Goal: Task Accomplishment & Management: Use online tool/utility

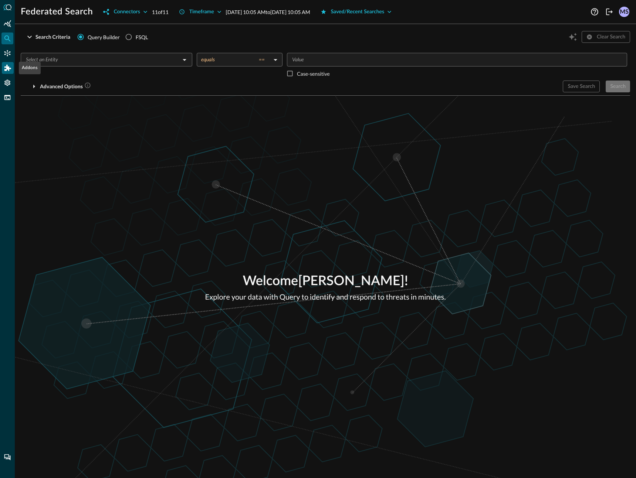
click at [9, 68] on icon "Addons" at bounding box center [7, 68] width 7 height 6
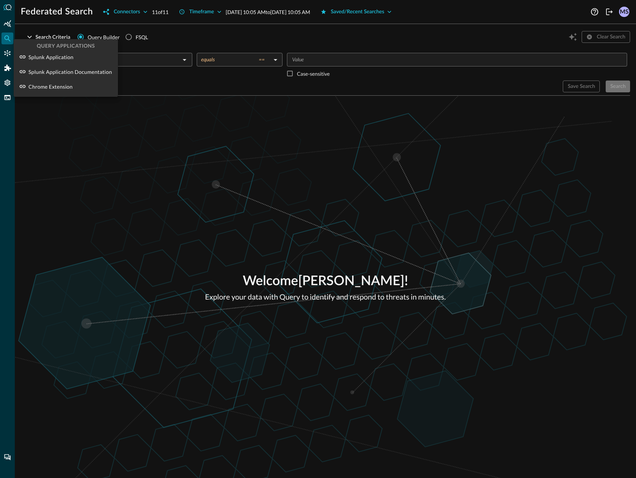
click at [9, 55] on div at bounding box center [318, 239] width 636 height 478
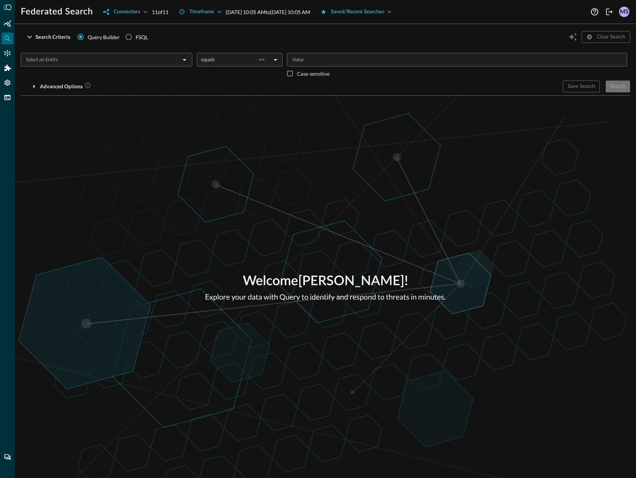
click at [9, 53] on icon "Connectors" at bounding box center [7, 53] width 7 height 7
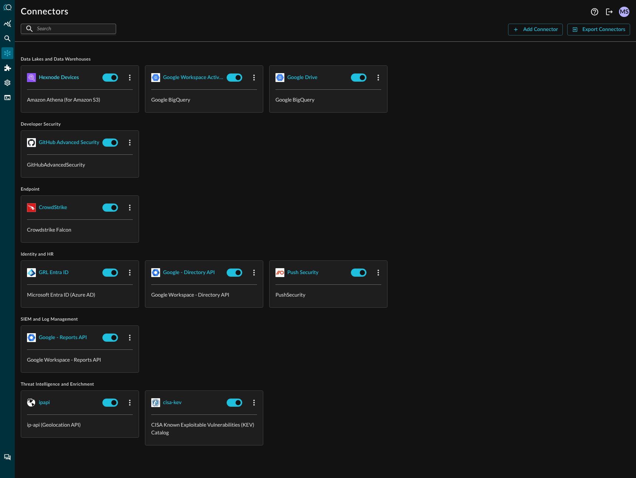
click at [47, 74] on div "Hexnode Devices" at bounding box center [59, 77] width 40 height 9
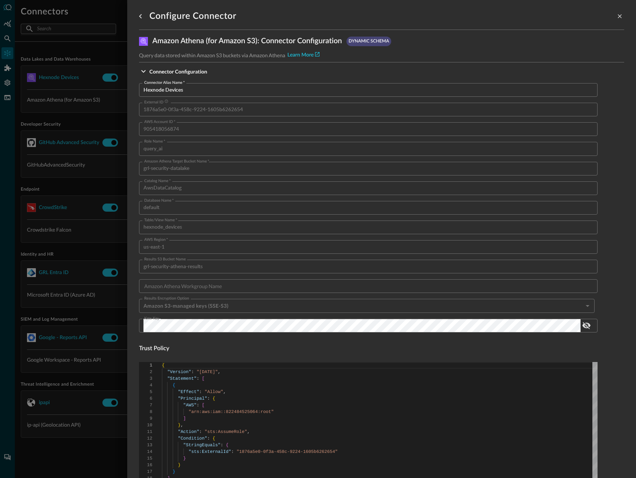
click at [5, 107] on div at bounding box center [318, 239] width 636 height 478
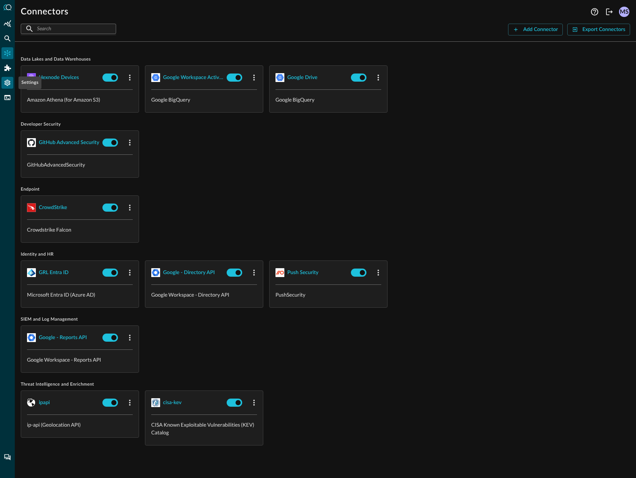
click at [10, 82] on icon "Settings" at bounding box center [7, 83] width 6 height 6
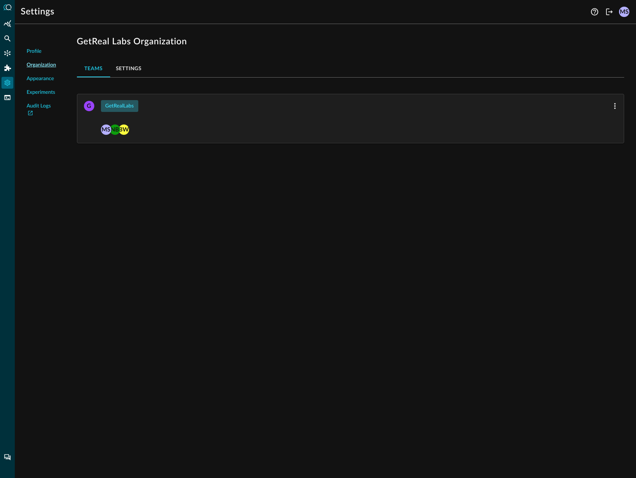
click at [123, 108] on button "GetRealLabs" at bounding box center [119, 106] width 37 height 12
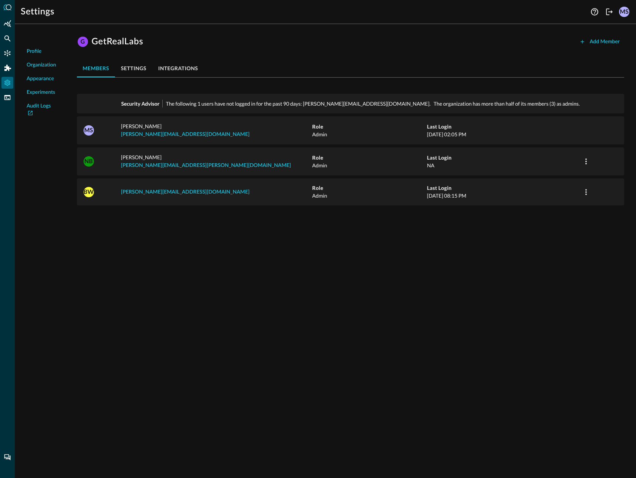
click at [369, 80] on div "G GetRealLabs Add Member members settings integrations Security Advisor The fol…" at bounding box center [350, 123] width 559 height 186
click at [111, 262] on div "Profile Organization Appearance Experiments Audit Logs G GetRealLabs Add Member…" at bounding box center [325, 254] width 621 height 448
click at [8, 55] on icon "Connectors" at bounding box center [7, 53] width 7 height 7
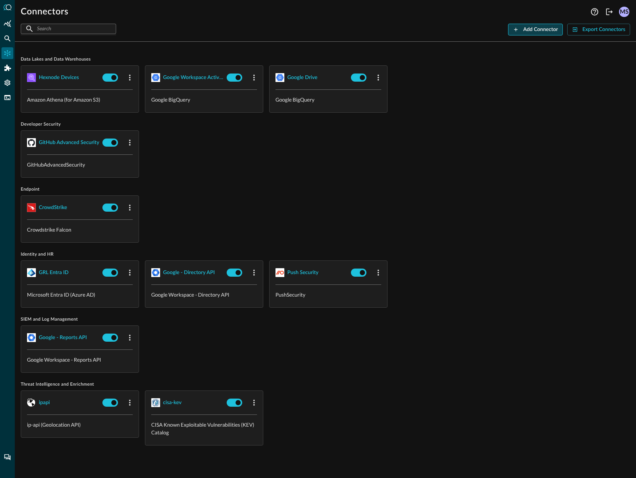
click at [541, 28] on button "Add Connector" at bounding box center [535, 30] width 55 height 12
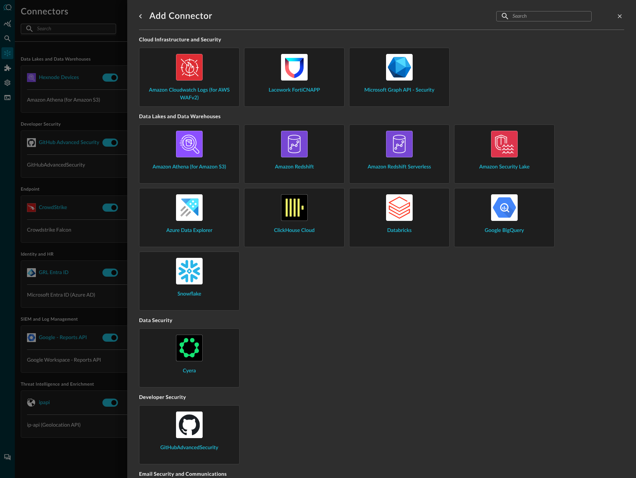
click at [518, 18] on input "text" at bounding box center [543, 16] width 62 height 14
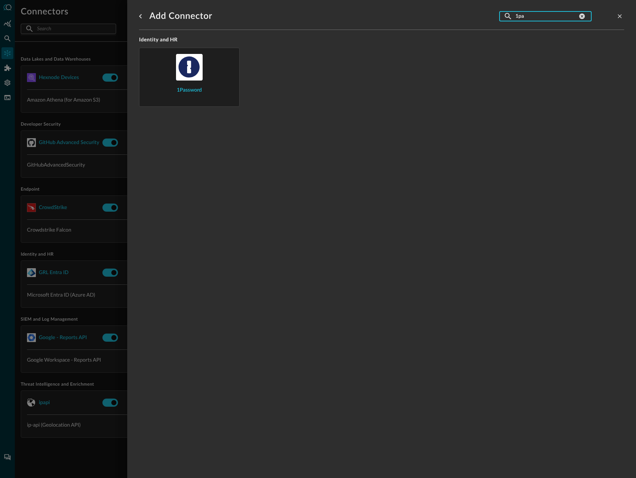
type input "1pa"
click at [193, 79] on img at bounding box center [189, 67] width 27 height 27
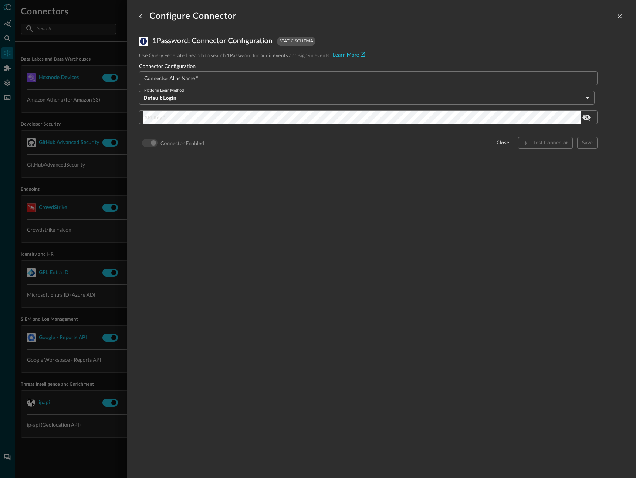
click at [438, 75] on input "Connector Alias Name   *" at bounding box center [370, 78] width 454 height 14
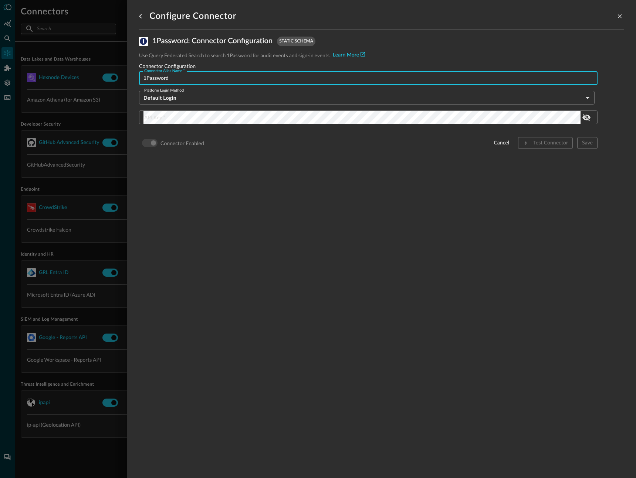
type input "1Password"
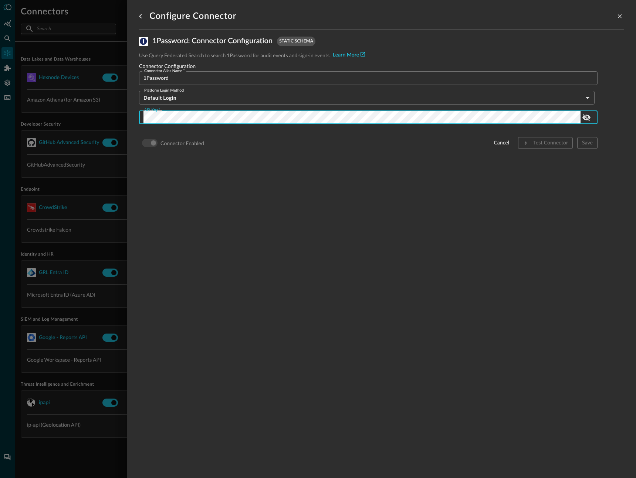
click at [362, 170] on div "Configure Connector 1Password : Connector Configuration static schema Use Query…" at bounding box center [381, 234] width 485 height 469
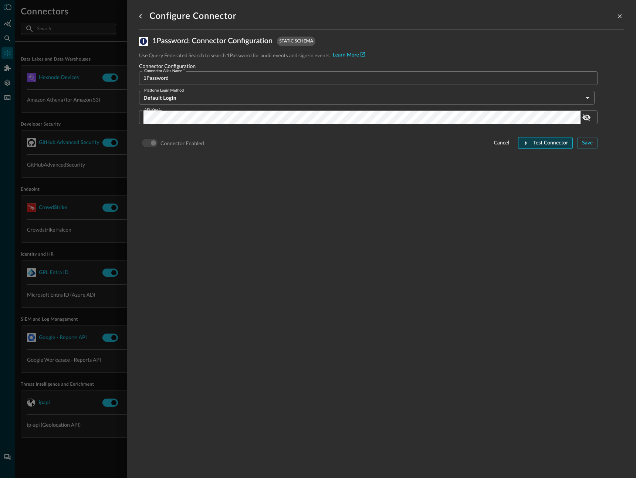
click at [546, 140] on button "Test Connector" at bounding box center [545, 143] width 55 height 12
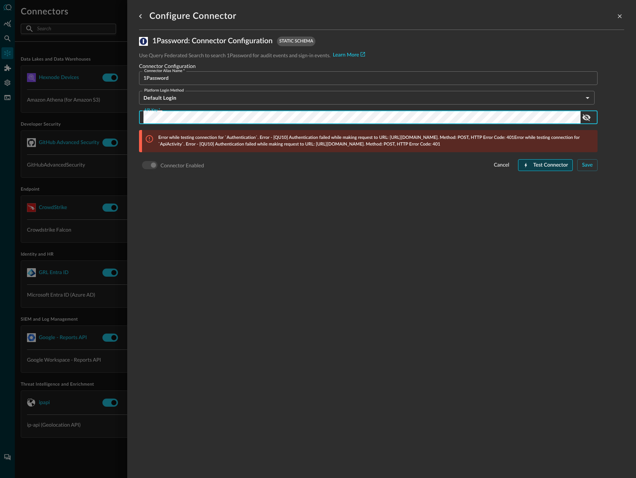
click at [545, 167] on button "Test Connector" at bounding box center [545, 165] width 55 height 12
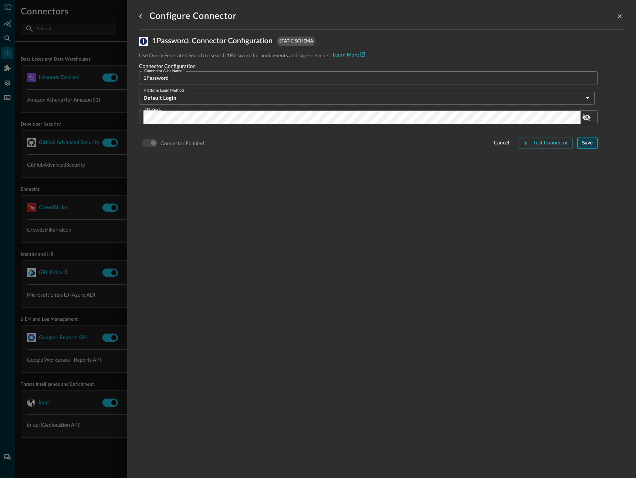
click at [594, 143] on button "Save" at bounding box center [587, 143] width 20 height 12
click at [142, 18] on icon "go back" at bounding box center [140, 16] width 9 height 9
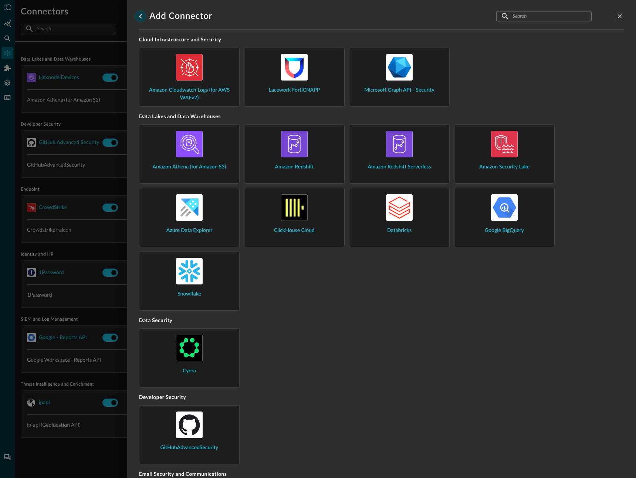
click at [142, 18] on icon "go back" at bounding box center [140, 16] width 9 height 9
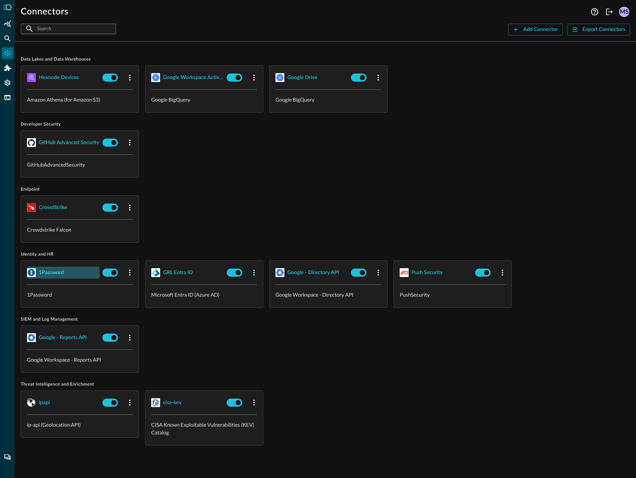
click at [50, 272] on div "1Password" at bounding box center [51, 272] width 25 height 9
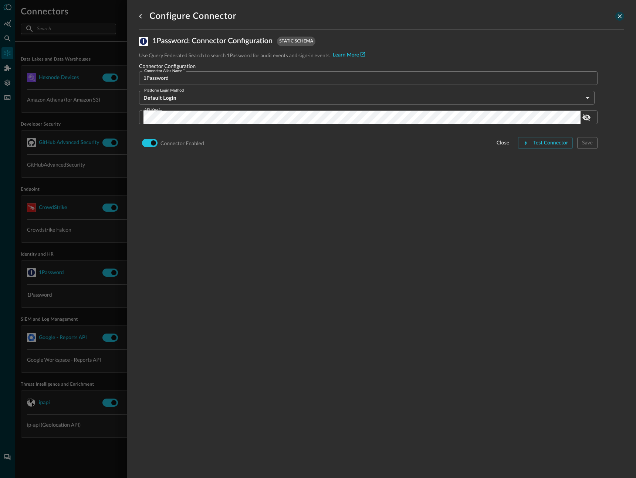
click at [619, 13] on icon "close-drawer" at bounding box center [619, 16] width 7 height 7
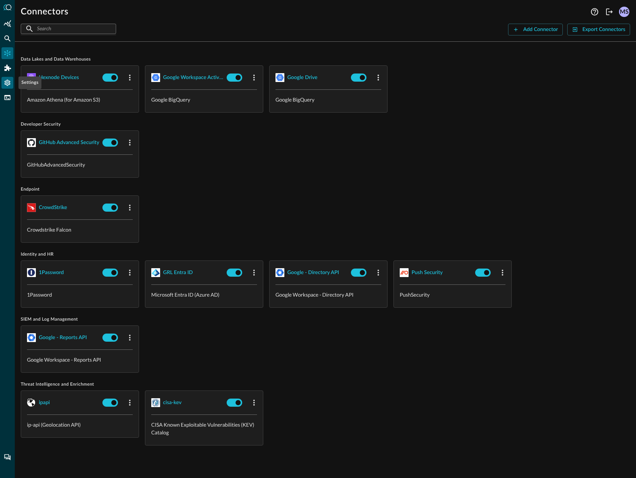
click at [4, 85] on icon "Settings" at bounding box center [7, 82] width 7 height 7
click at [54, 270] on div "1Password" at bounding box center [51, 272] width 25 height 9
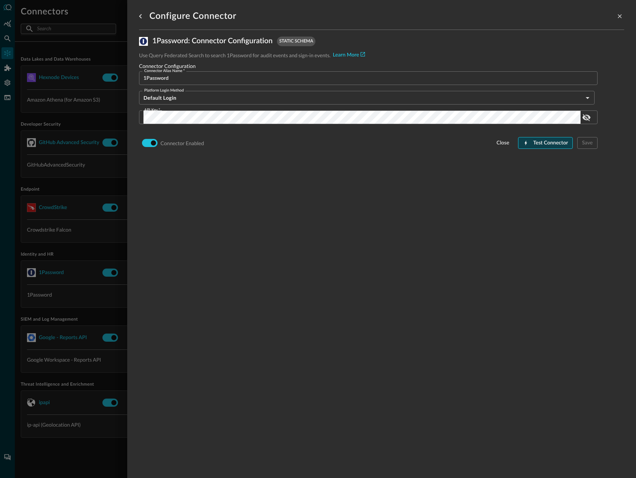
click at [528, 142] on icon "button" at bounding box center [526, 143] width 6 height 6
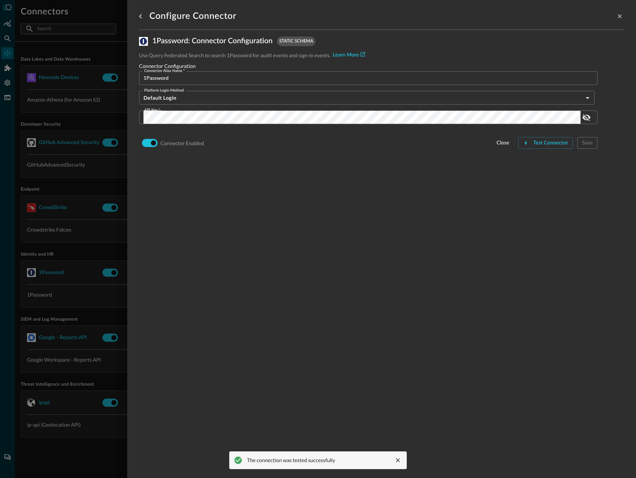
click at [616, 11] on div at bounding box center [619, 16] width 9 height 15
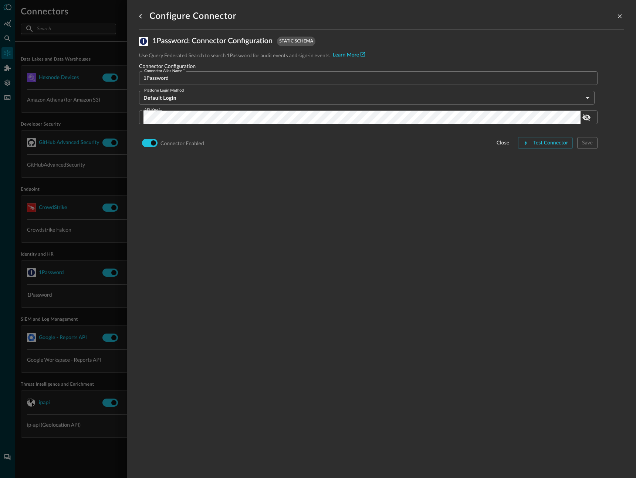
click at [619, 11] on div at bounding box center [619, 16] width 9 height 15
click at [619, 18] on icon "close-drawer" at bounding box center [619, 16] width 7 height 7
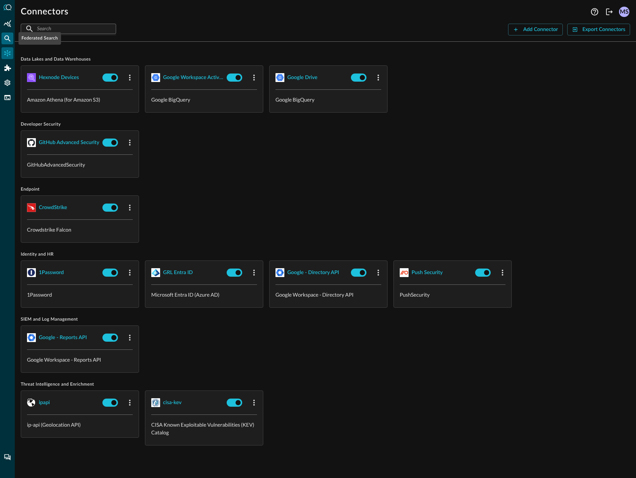
click at [6, 40] on icon "Federated Search" at bounding box center [7, 38] width 7 height 7
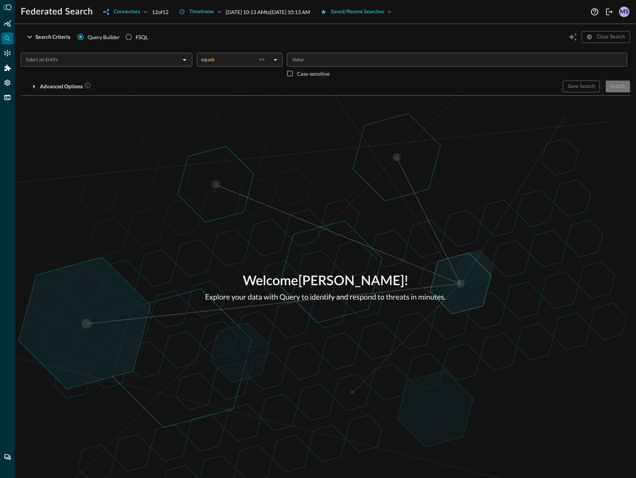
click at [133, 56] on input "text" at bounding box center [100, 59] width 155 height 9
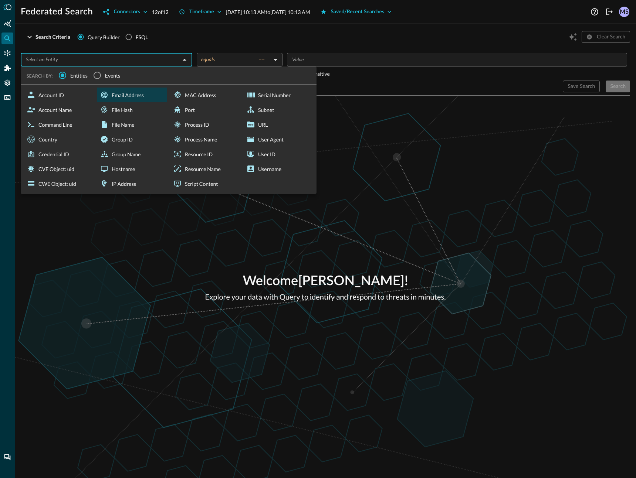
click at [135, 92] on div "Email Address" at bounding box center [132, 95] width 70 height 15
type input "Email Address"
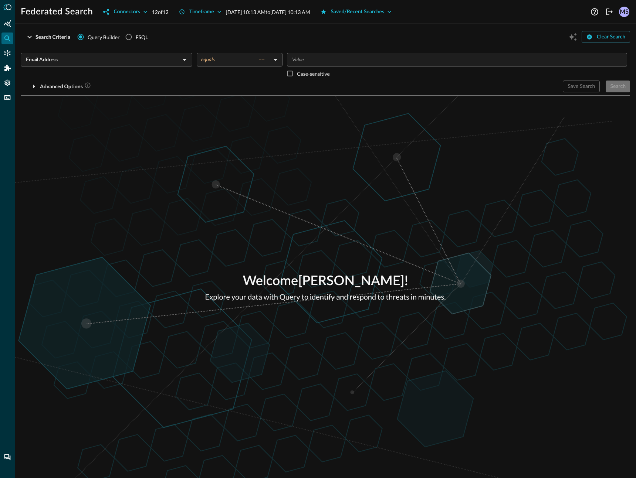
click at [333, 62] on input "Value" at bounding box center [456, 59] width 334 height 9
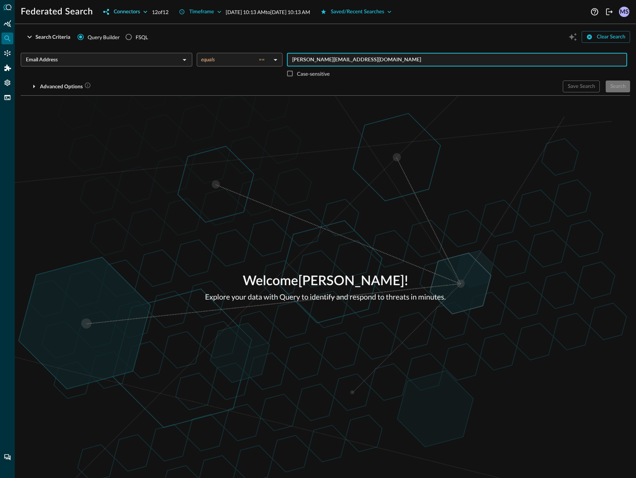
type input "[PERSON_NAME][EMAIL_ADDRESS][DOMAIN_NAME]"
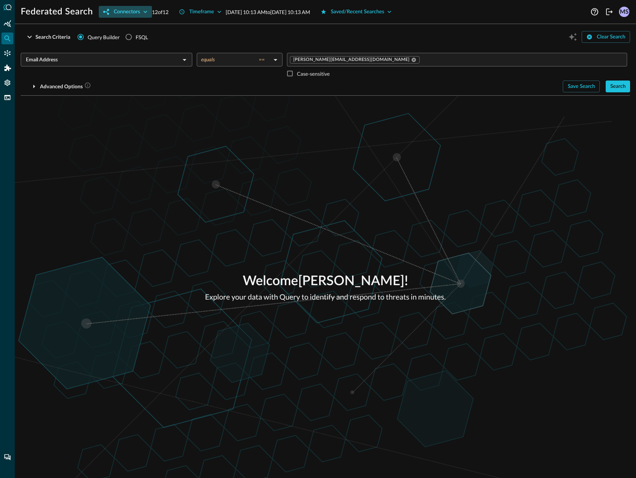
click at [127, 9] on button "Connectors" at bounding box center [125, 12] width 53 height 12
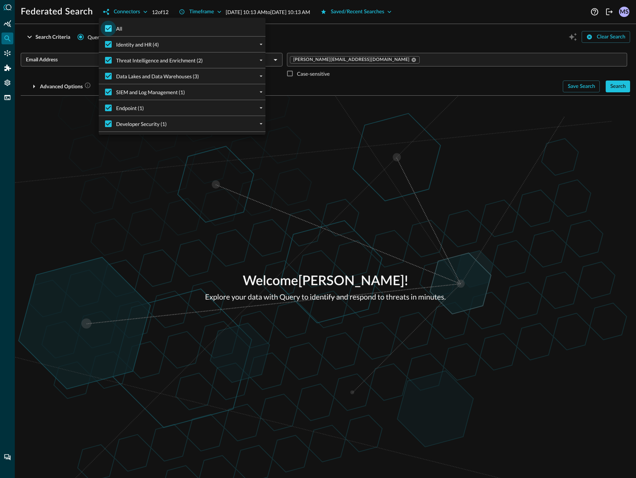
click at [112, 29] on input "All" at bounding box center [109, 29] width 16 height 16
checkbox input "false"
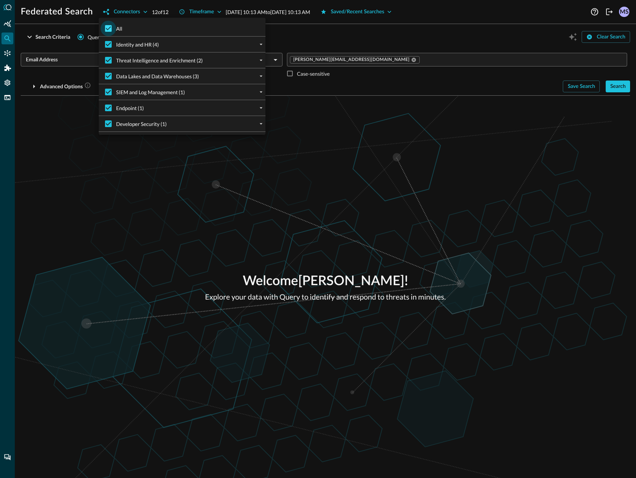
checkbox input "false"
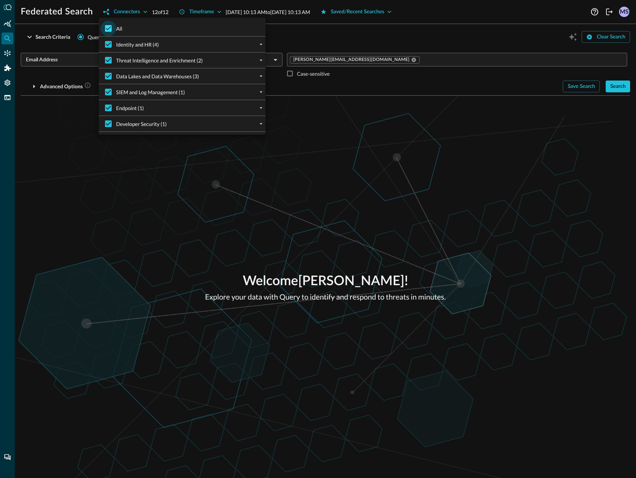
checkbox input "false"
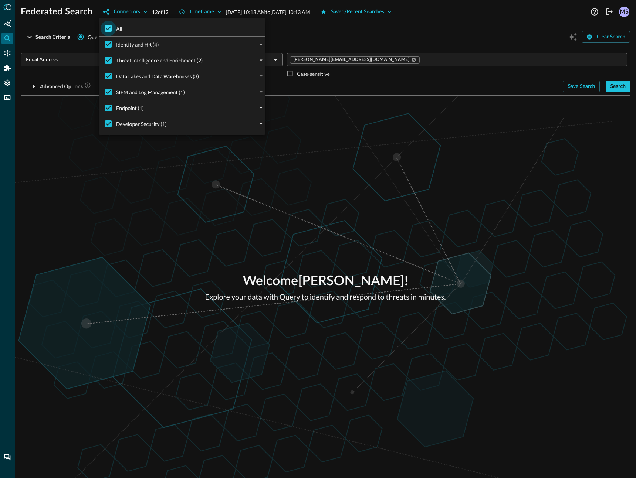
checkbox input "false"
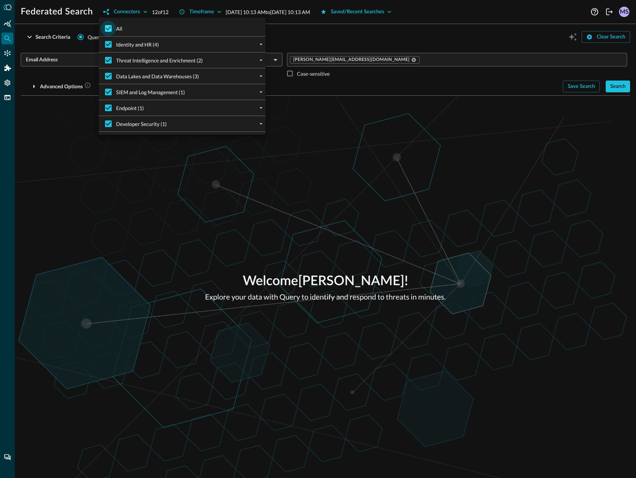
checkbox input "false"
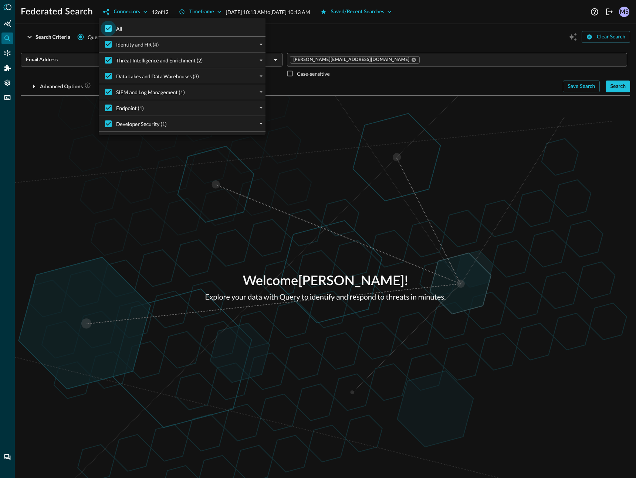
checkbox input "false"
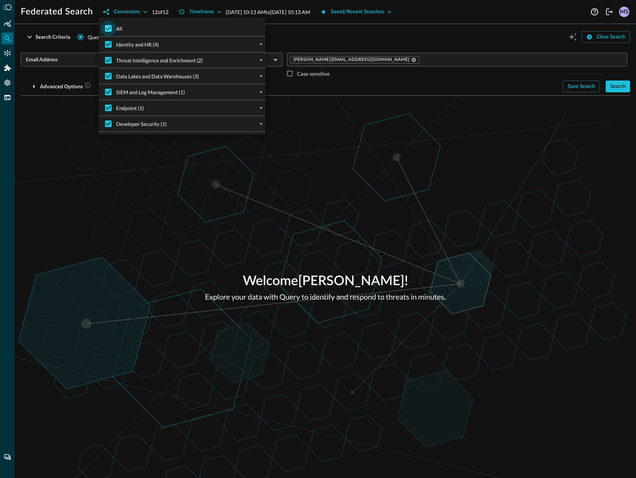
checkbox input "false"
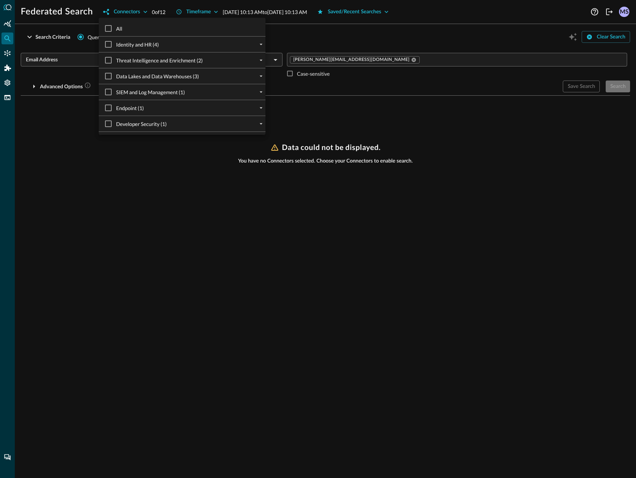
click at [246, 45] on div "Identity and HR (4)" at bounding box center [185, 45] width 161 height 16
click at [257, 43] on button "expand" at bounding box center [261, 44] width 9 height 9
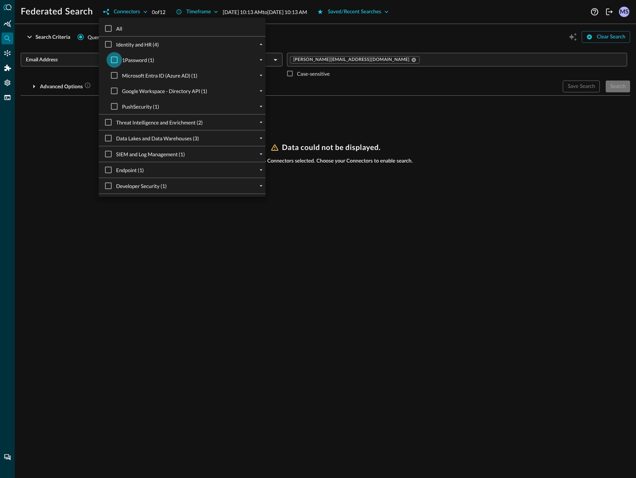
click at [120, 62] on input "1Password (1)" at bounding box center [114, 60] width 16 height 16
checkbox input "true"
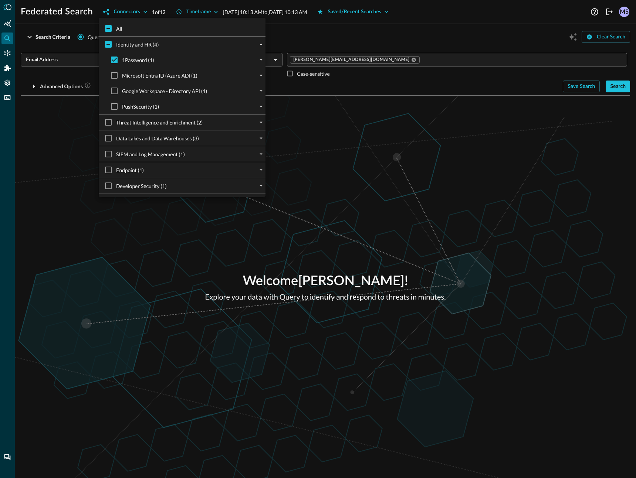
click at [470, 84] on div at bounding box center [318, 239] width 636 height 478
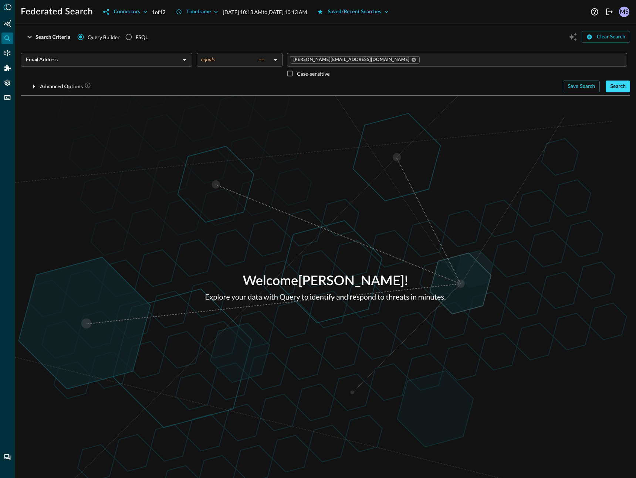
click at [624, 88] on button "Search" at bounding box center [617, 87] width 24 height 12
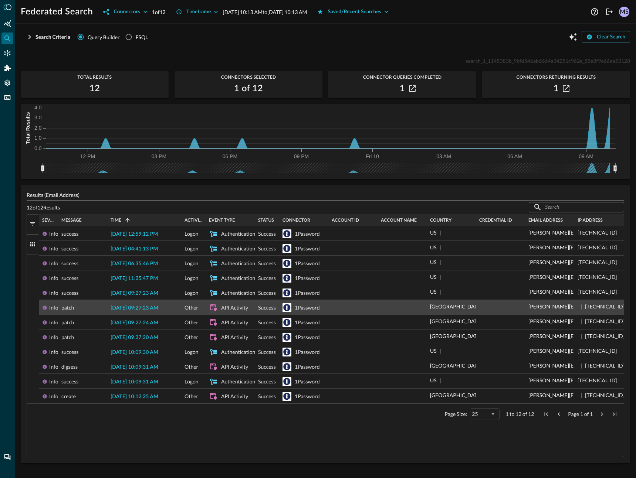
click at [140, 302] on div "[DATE] 09:27:23 AM" at bounding box center [145, 307] width 74 height 14
click at [142, 307] on span "[DATE] 09:27:23 AM" at bounding box center [135, 308] width 48 height 5
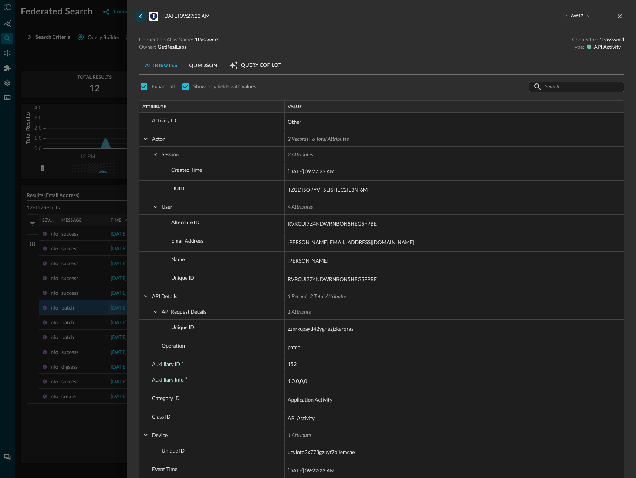
click at [140, 15] on icon "go back" at bounding box center [140, 16] width 9 height 9
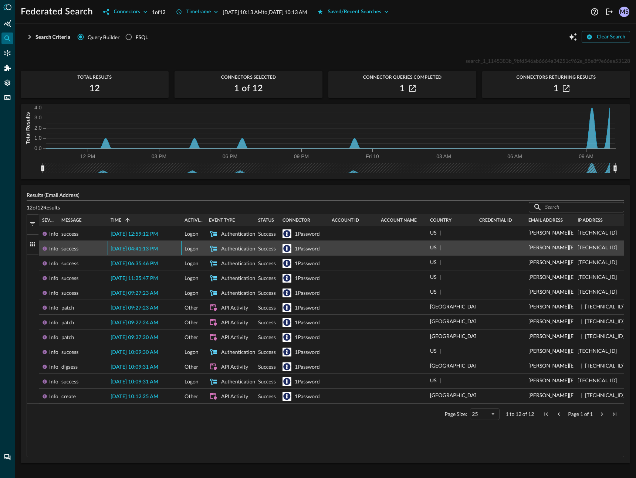
click at [158, 248] on span "[DATE] 04:41:13 PM" at bounding box center [134, 249] width 47 height 5
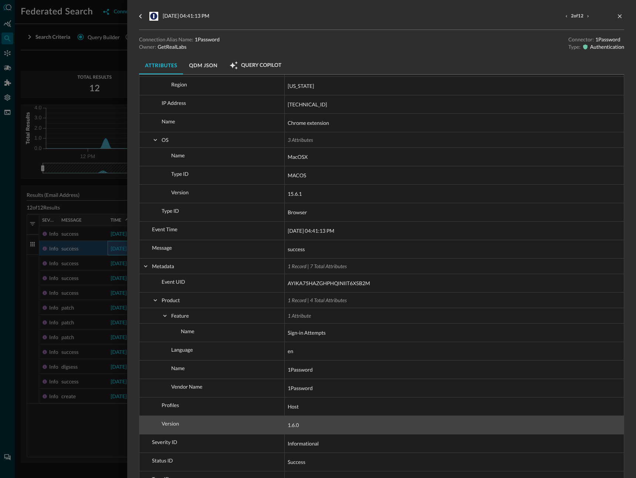
scroll to position [322, 0]
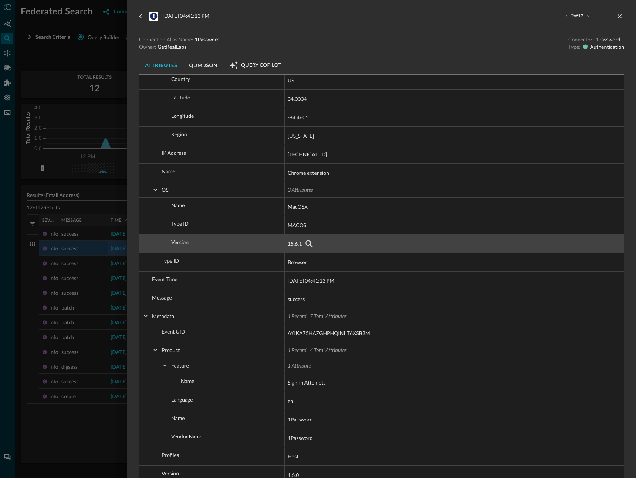
drag, startPoint x: 328, startPoint y: 246, endPoint x: 223, endPoint y: 243, distance: 105.4
click at [223, 243] on div "Activity ID Actor Application ID Application Name Session UUID User Email Addre…" at bounding box center [381, 165] width 484 height 750
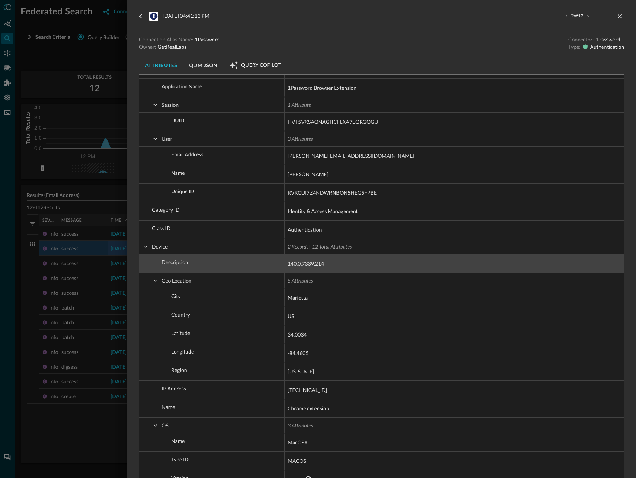
scroll to position [0, 0]
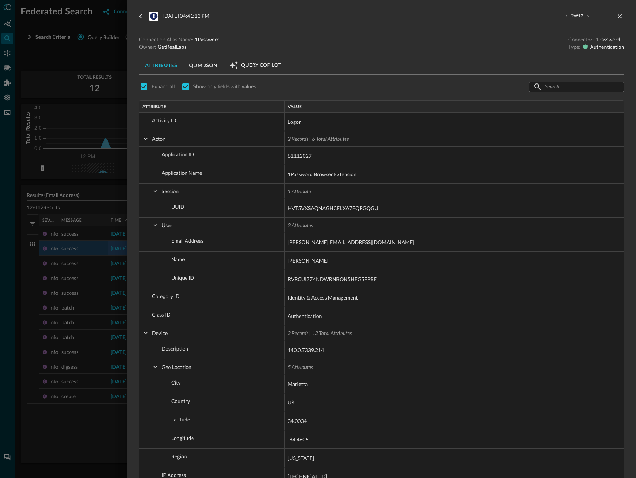
click at [89, 446] on div at bounding box center [318, 239] width 636 height 478
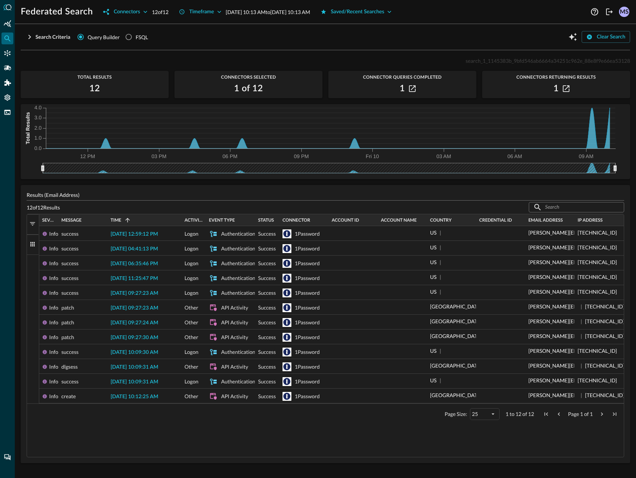
click at [262, 9] on p "[DATE] 10:13 AM to [DATE] 10:13 AM" at bounding box center [268, 12] width 84 height 8
click at [221, 14] on icon "button" at bounding box center [218, 11] width 7 height 7
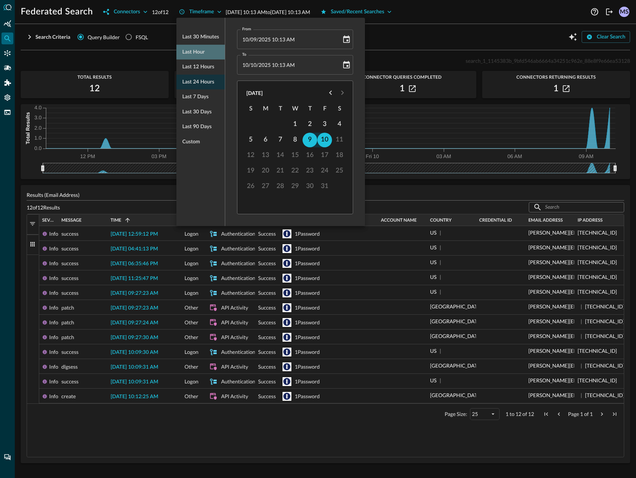
click at [204, 52] on span "Last hour" at bounding box center [193, 52] width 22 height 9
type input "[DATE] 09:16 AM"
type input "[DATE] 10:16 AM"
click at [204, 52] on ul "Last 30 minutes Last hour Last 12 hours Last 24 hours Last 7 days Last 30 days …" at bounding box center [200, 90] width 48 height 126
click at [126, 63] on div at bounding box center [318, 239] width 636 height 478
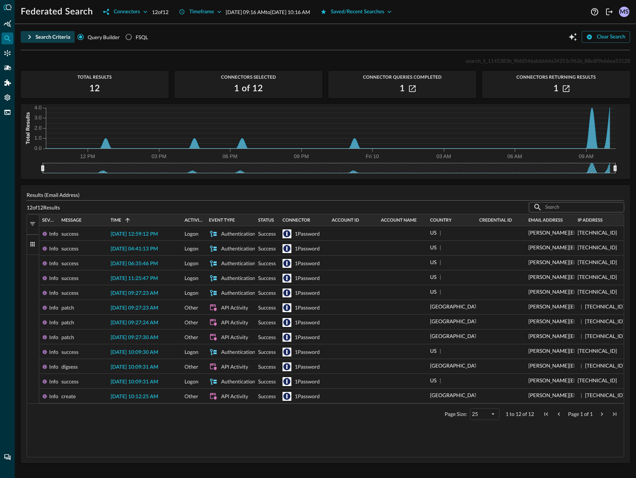
click at [28, 41] on icon "button" at bounding box center [29, 37] width 9 height 9
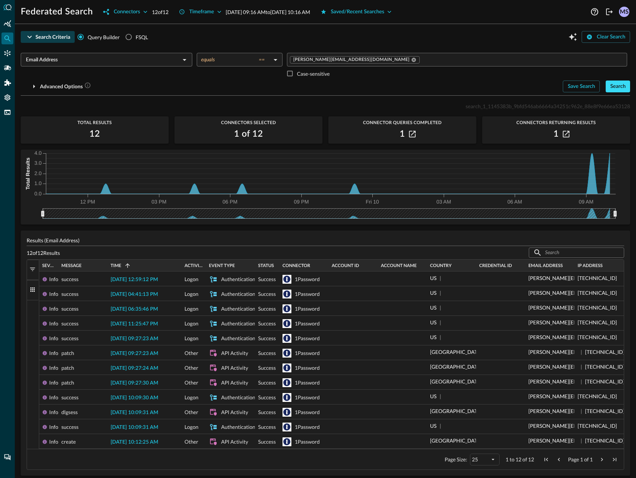
click at [618, 88] on button "Search" at bounding box center [617, 87] width 24 height 12
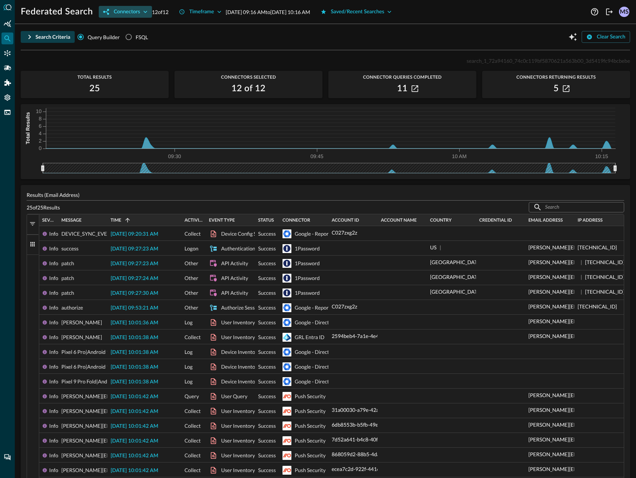
click at [130, 12] on button "Connectors" at bounding box center [125, 12] width 53 height 12
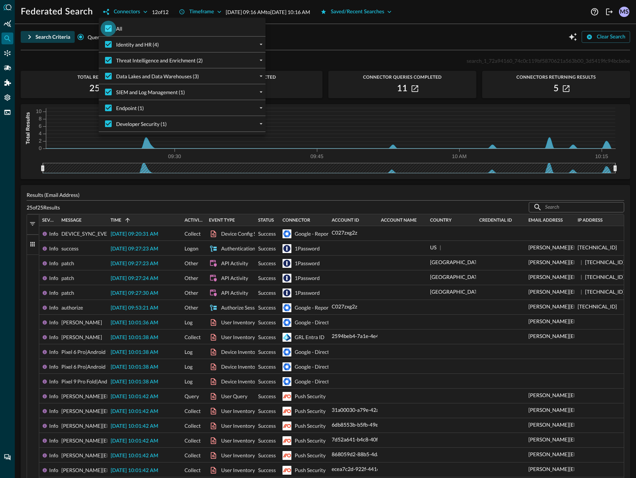
click at [108, 28] on input "All" at bounding box center [109, 29] width 16 height 16
checkbox input "false"
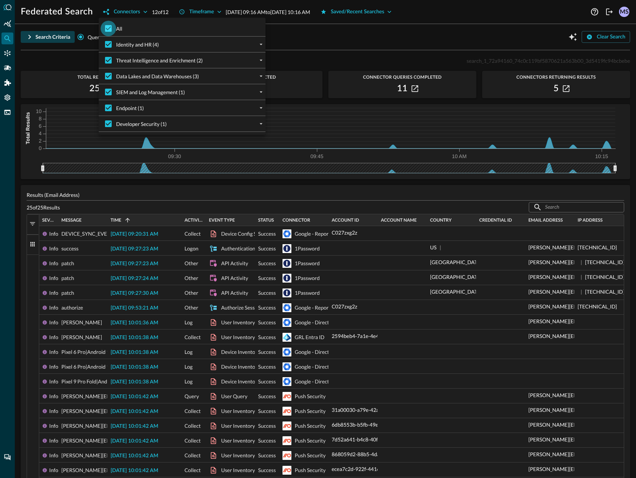
checkbox input "false"
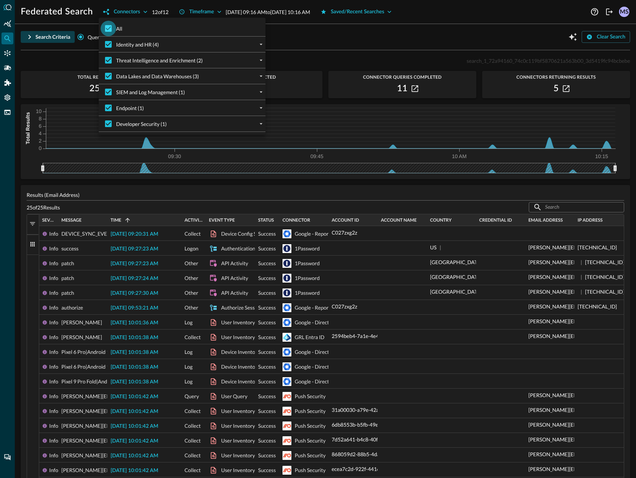
checkbox input "false"
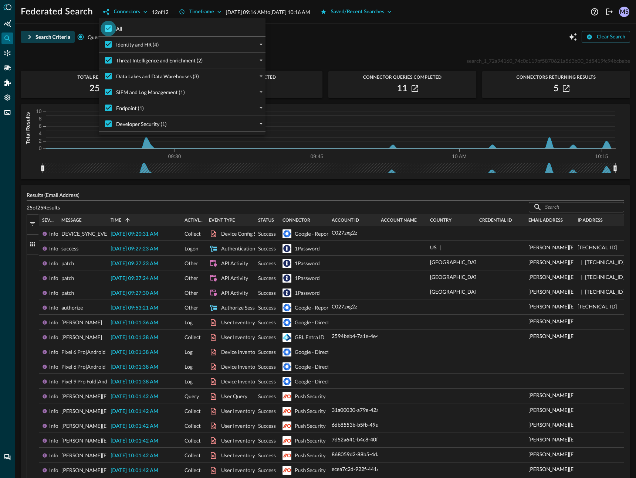
checkbox input "false"
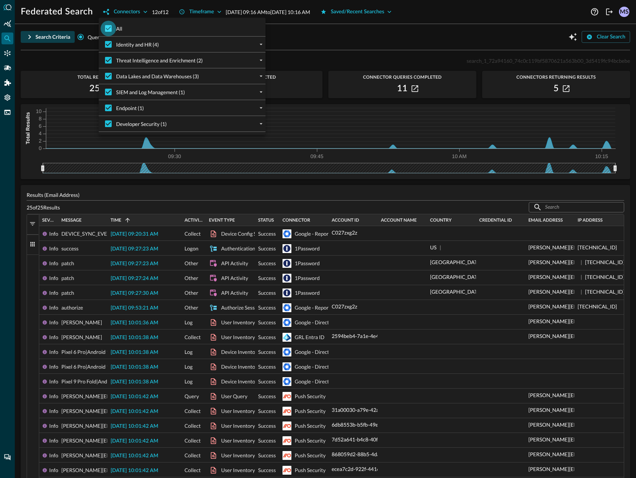
checkbox input "false"
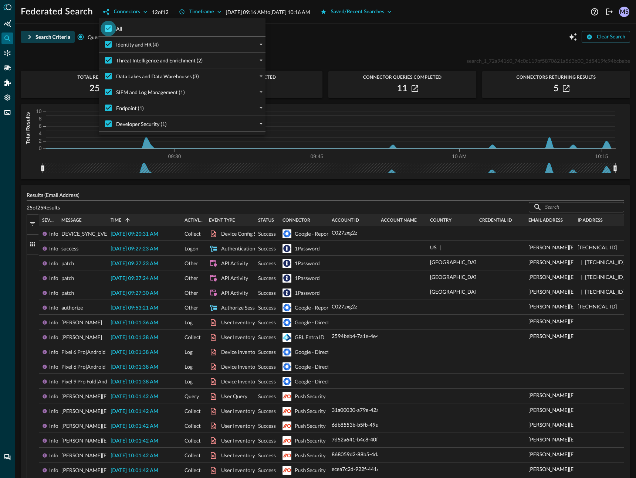
checkbox input "false"
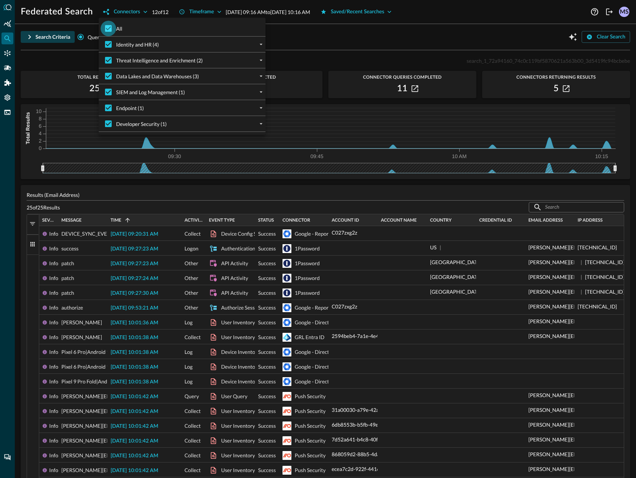
checkbox input "false"
click at [263, 44] on icon "expand" at bounding box center [261, 44] width 7 height 7
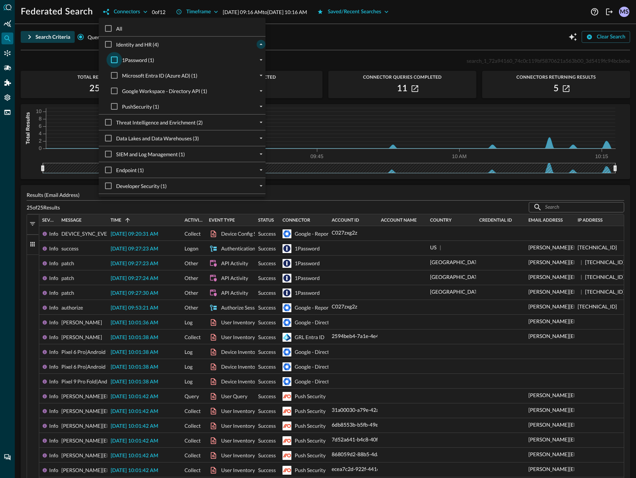
click at [112, 62] on input "1Password (1)" at bounding box center [114, 60] width 16 height 16
checkbox input "true"
click at [408, 45] on div at bounding box center [318, 239] width 636 height 478
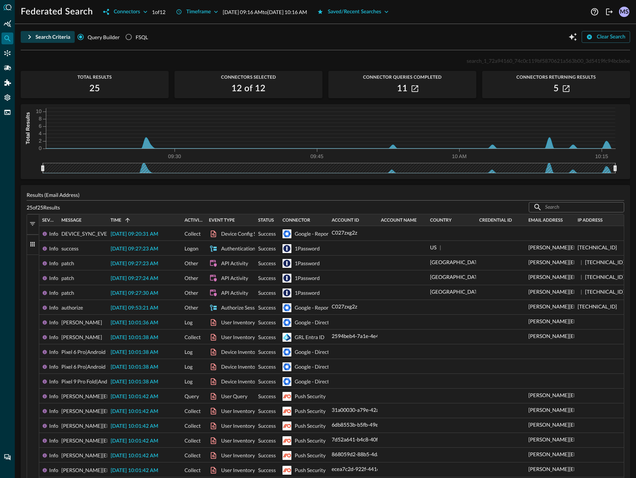
click at [32, 37] on icon "button" at bounding box center [29, 37] width 9 height 9
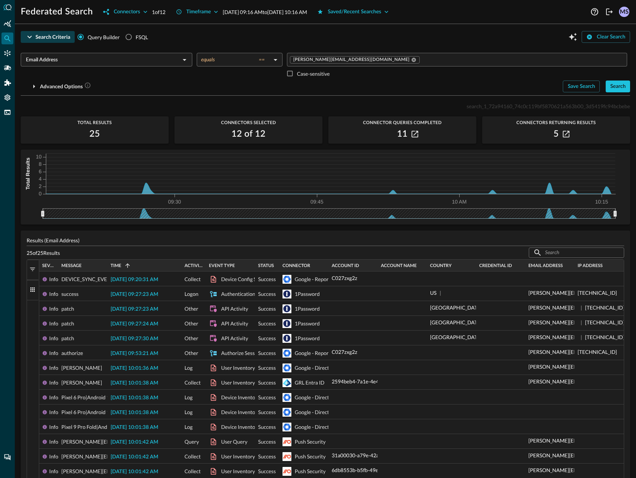
click at [32, 33] on icon "button" at bounding box center [29, 37] width 9 height 9
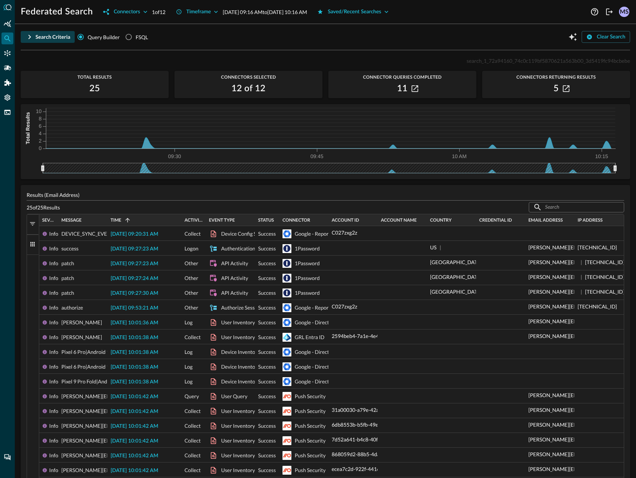
click at [34, 226] on span "button" at bounding box center [32, 224] width 7 height 7
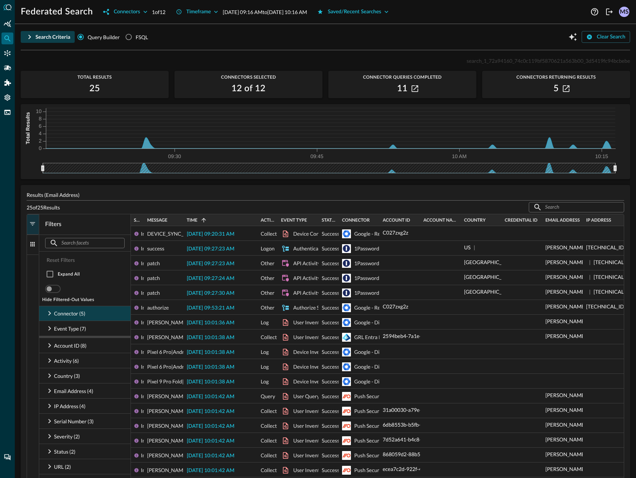
click at [51, 312] on icon at bounding box center [49, 313] width 9 height 9
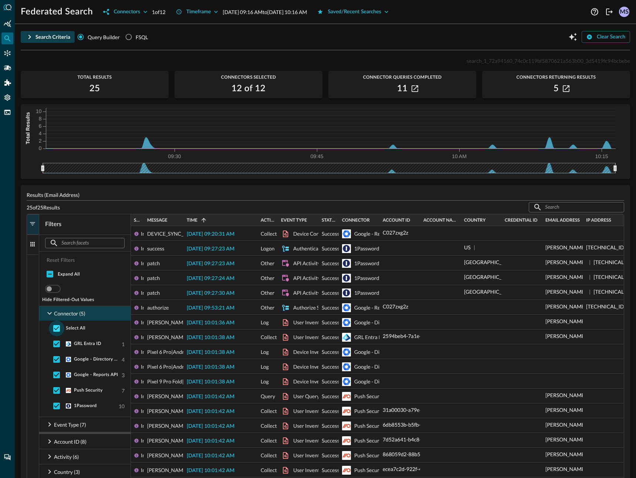
click at [54, 328] on input "checkbox" at bounding box center [57, 329] width 16 height 16
checkbox input "false"
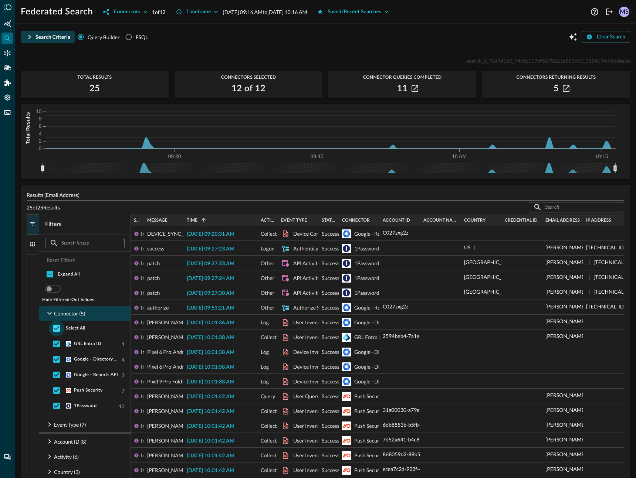
checkbox input "false"
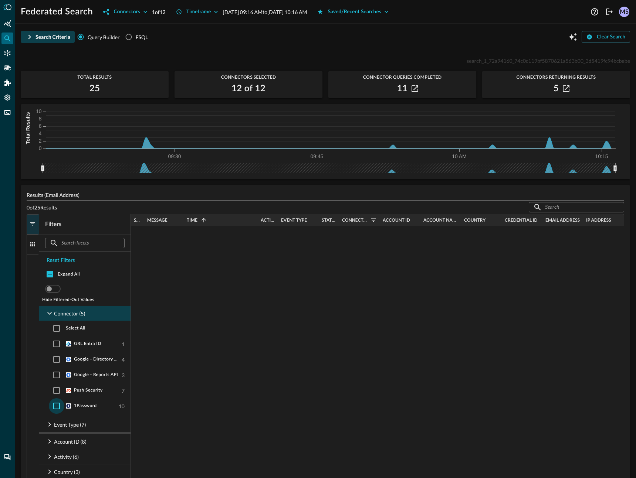
click at [58, 407] on input "checkbox" at bounding box center [57, 406] width 16 height 16
checkbox input "true"
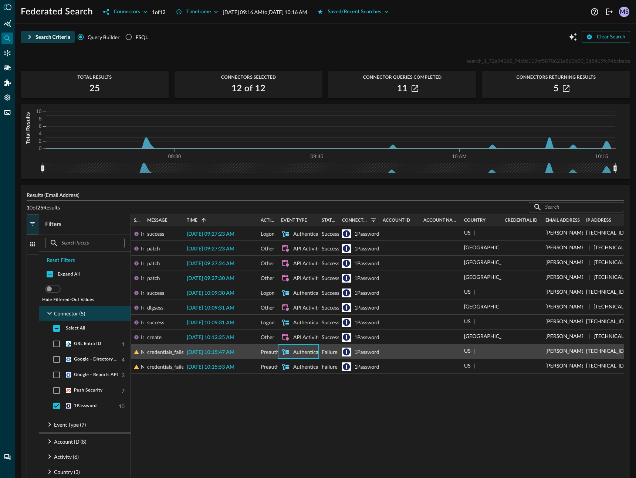
click at [300, 353] on div "Authentication" at bounding box center [310, 352] width 34 height 15
click at [211, 353] on span "[DATE] 10:15:47 AM" at bounding box center [211, 352] width 48 height 5
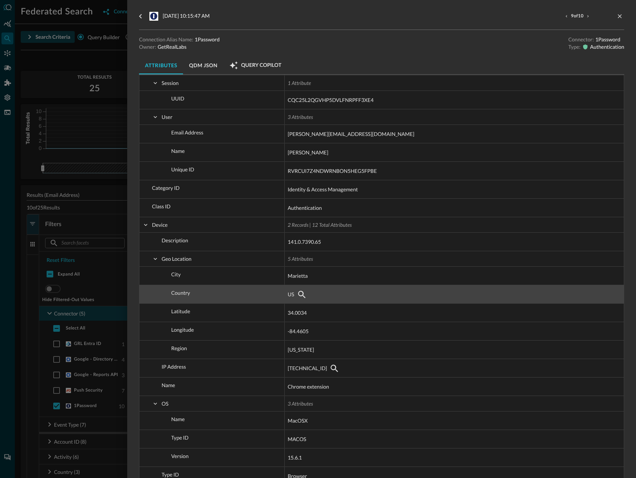
scroll to position [123, 0]
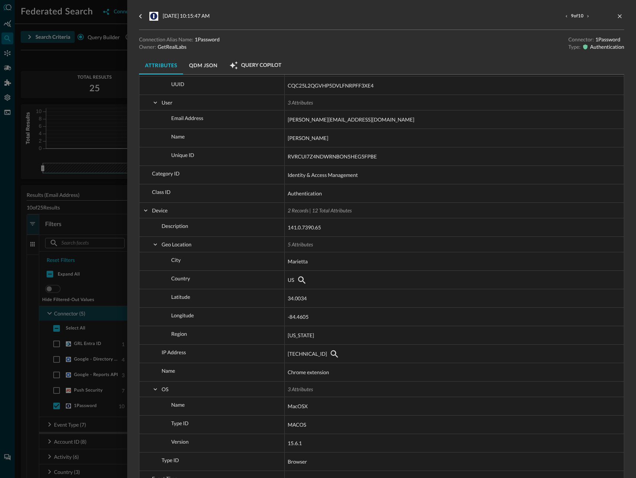
click at [120, 276] on div at bounding box center [318, 239] width 636 height 478
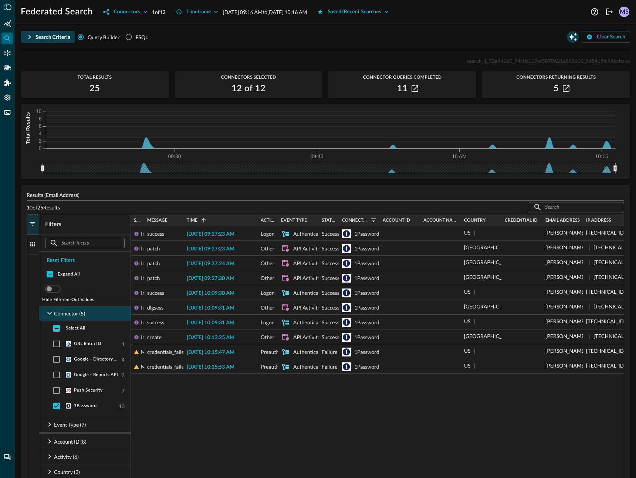
click at [568, 37] on icon "Open Query Copilot" at bounding box center [572, 37] width 9 height 9
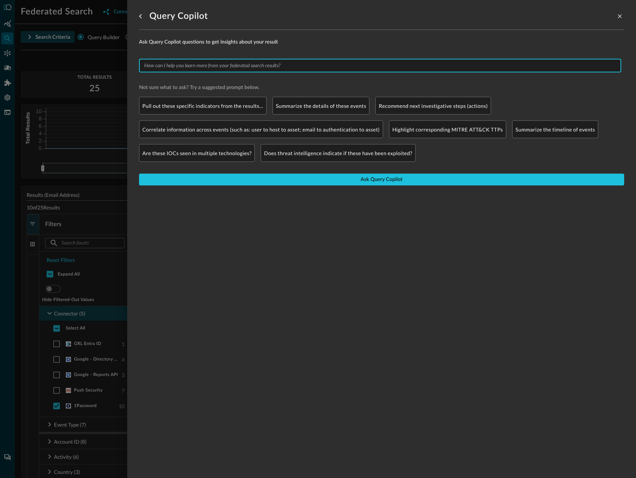
click at [224, 64] on input "text" at bounding box center [379, 65] width 476 height 9
type input "explain the results"
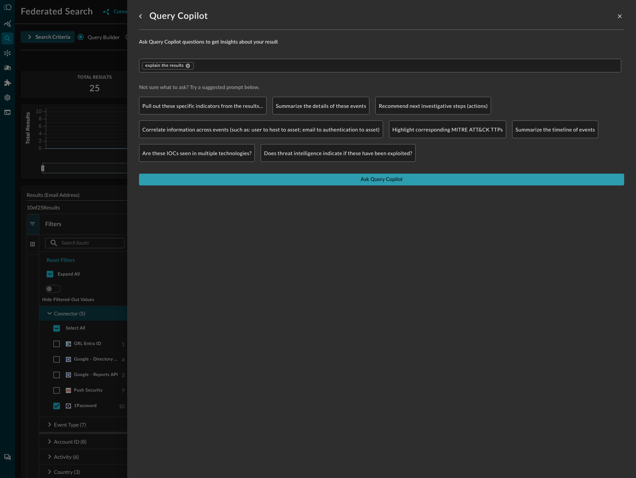
click at [336, 179] on button "Ask Query Copilot" at bounding box center [381, 180] width 485 height 12
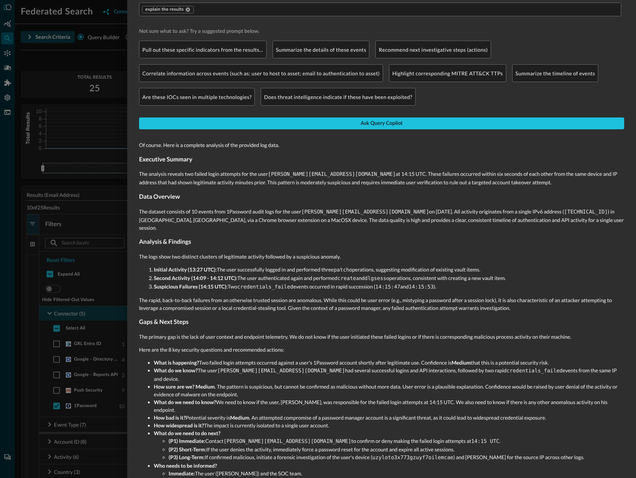
scroll to position [60, 0]
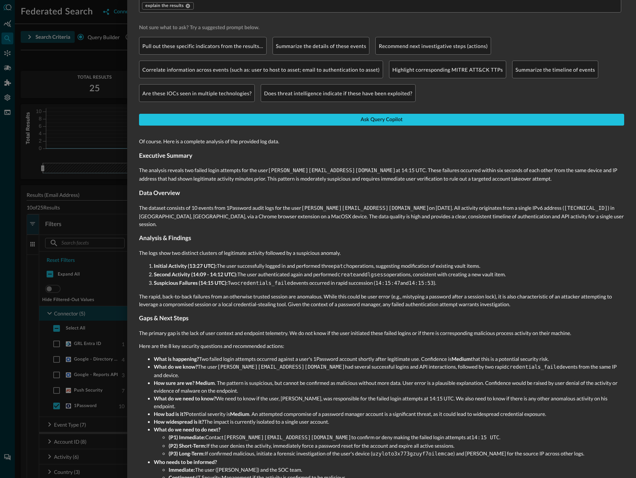
click at [360, 177] on p "The analysis reveals two failed login attempts for the user [PERSON_NAME][EMAIL…" at bounding box center [381, 174] width 485 height 16
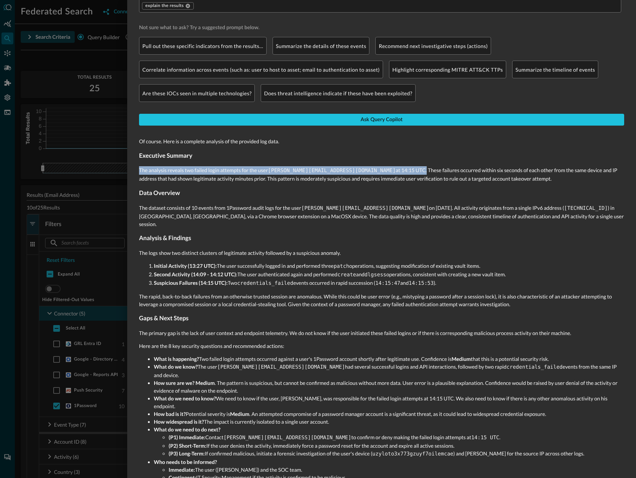
drag, startPoint x: 363, startPoint y: 170, endPoint x: 133, endPoint y: 172, distance: 229.2
click at [133, 172] on div "Query Copilot Ask Query Copilot questions to get insights about your result exp…" at bounding box center [381, 239] width 509 height 478
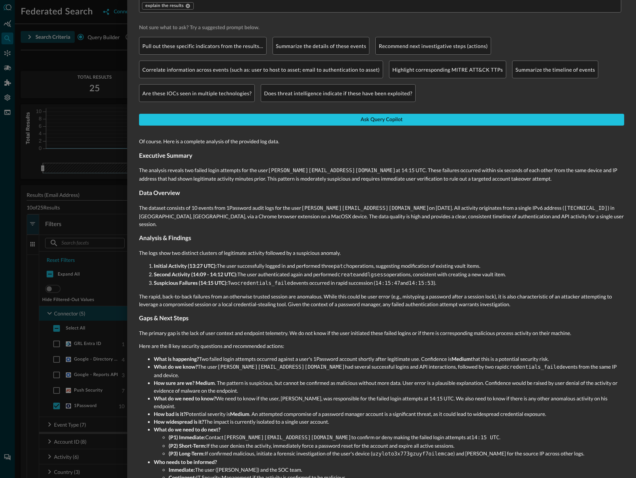
click at [434, 184] on div "Of course. Here is a complete analysis of the provided log data. Executive Summ…" at bounding box center [381, 309] width 485 height 355
drag, startPoint x: 434, startPoint y: 171, endPoint x: 489, endPoint y: 174, distance: 55.9
click at [489, 174] on p "The analysis reveals two failed login attempts for the user [PERSON_NAME][EMAIL…" at bounding box center [381, 174] width 485 height 16
click at [219, 193] on h3 "Data Overview" at bounding box center [381, 193] width 485 height 9
click at [309, 236] on h3 "Analysis & Findings" at bounding box center [381, 238] width 485 height 9
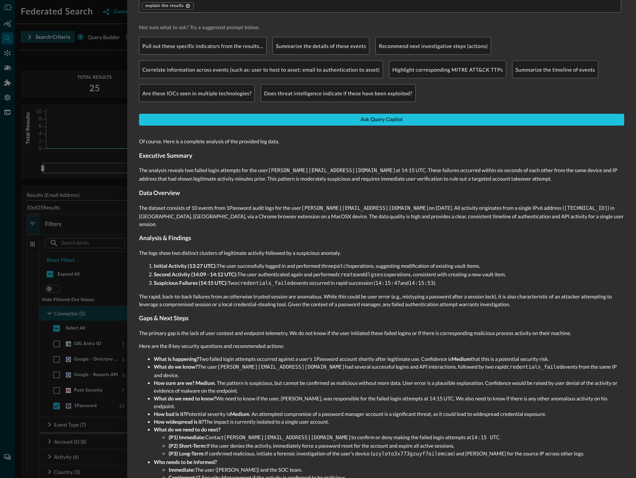
click at [113, 184] on div at bounding box center [318, 239] width 636 height 478
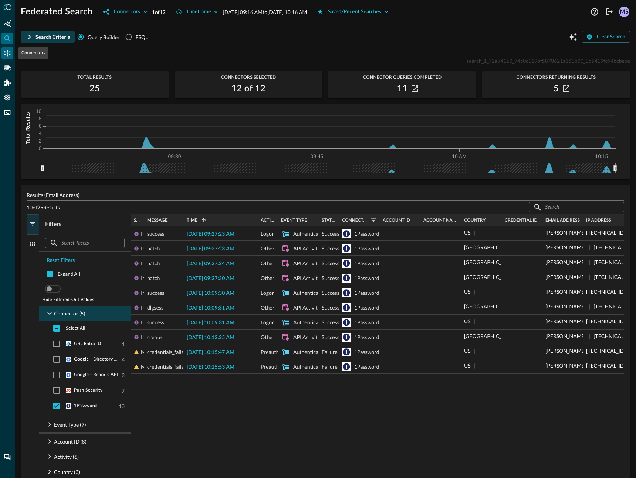
click at [9, 57] on icon "Connectors" at bounding box center [7, 53] width 7 height 7
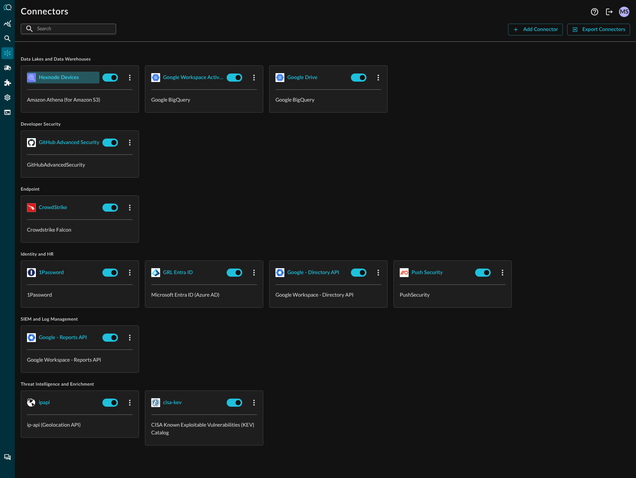
click at [57, 78] on div "Hexnode Devices" at bounding box center [59, 77] width 40 height 9
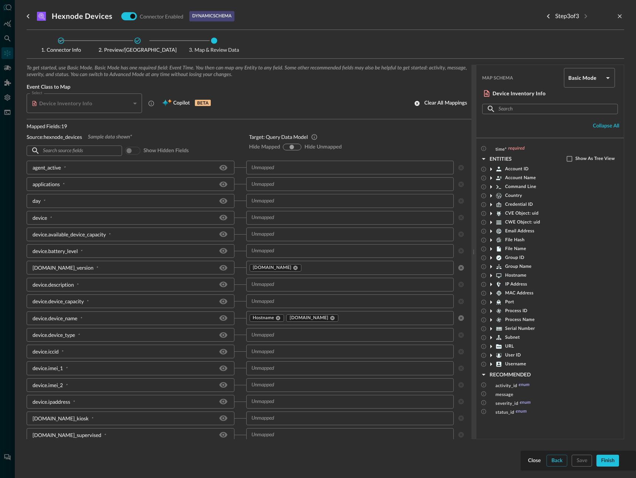
click at [295, 148] on input "hide-unmapped" at bounding box center [297, 147] width 4 height 4
radio input "true"
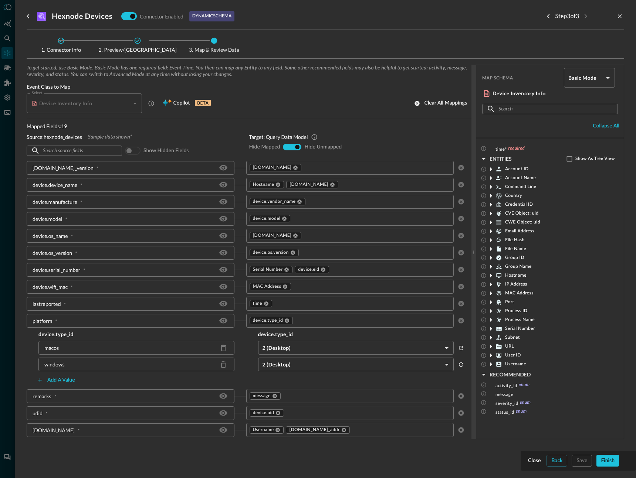
click at [139, 153] on span at bounding box center [132, 151] width 21 height 14
click at [136, 153] on span at bounding box center [133, 151] width 16 height 8
click at [290, 148] on input "show-all" at bounding box center [291, 147] width 4 height 4
radio input "true"
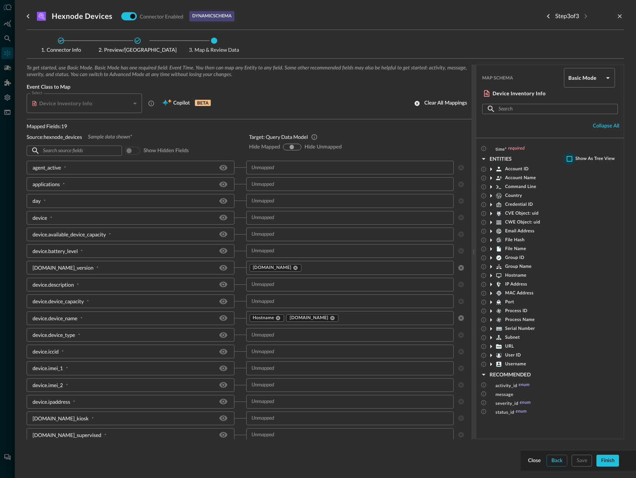
click at [567, 161] on input "checkbox" at bounding box center [569, 159] width 12 height 12
click at [492, 168] on icon at bounding box center [490, 169] width 9 height 9
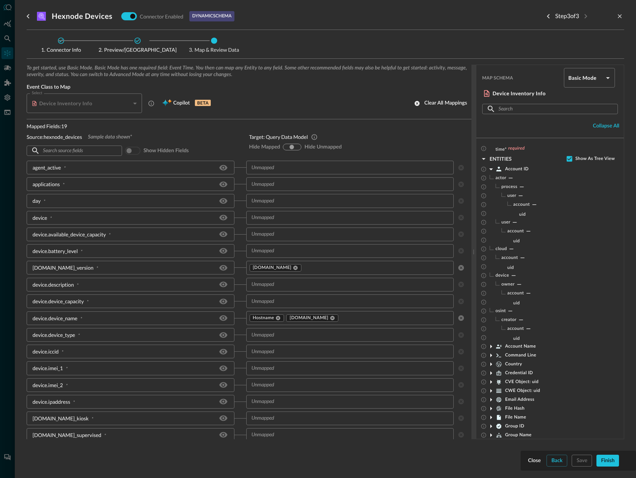
click at [492, 168] on icon at bounding box center [490, 169] width 9 height 9
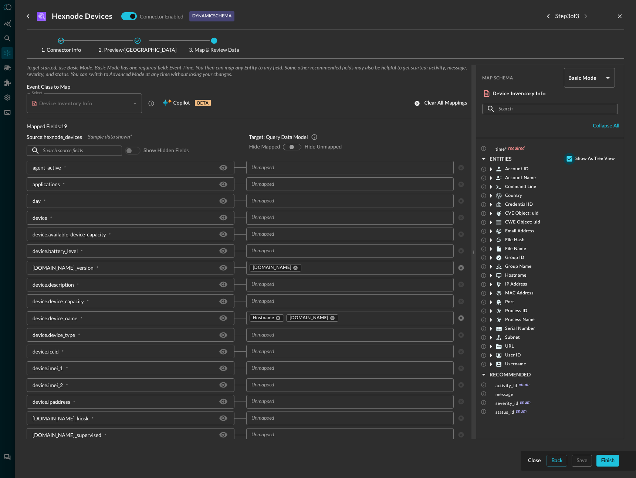
click at [567, 156] on input "checkbox" at bounding box center [569, 159] width 12 height 12
checkbox input "false"
click at [179, 104] on span "Copilot" at bounding box center [181, 103] width 17 height 9
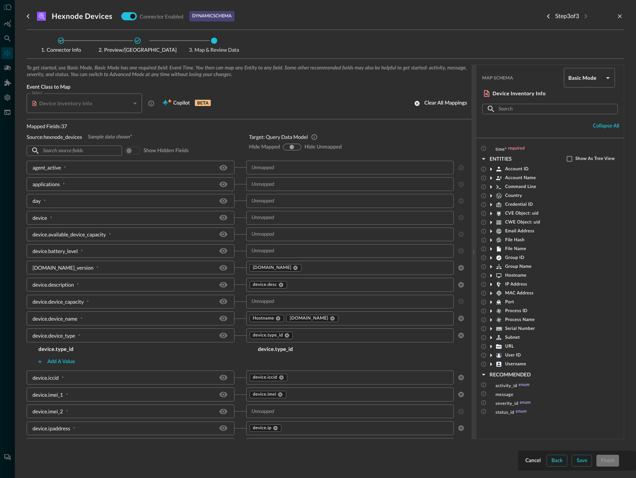
click at [296, 146] on input "hide-unmapped" at bounding box center [297, 147] width 4 height 4
radio input "true"
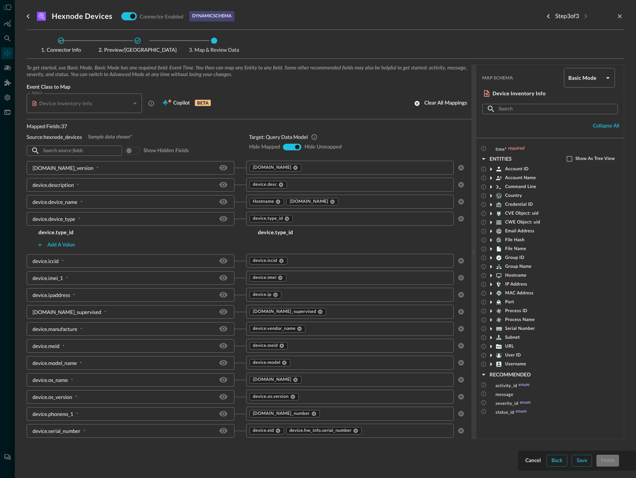
click at [288, 150] on div "Hide Mapped hide-mapped show-all hide-unmapped Hide Unmapped" at bounding box center [357, 151] width 217 height 14
click at [288, 149] on div "hide-mapped" at bounding box center [287, 147] width 6 height 6
click at [295, 147] on input "hide-unmapped" at bounding box center [297, 147] width 4 height 4
click at [298, 147] on input "hide-unmapped" at bounding box center [297, 147] width 4 height 4
drag, startPoint x: 291, startPoint y: 115, endPoint x: 293, endPoint y: 122, distance: 7.4
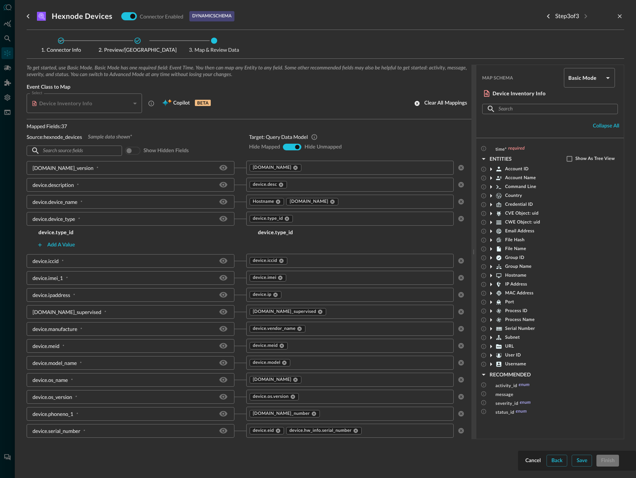
click at [291, 116] on div "To get started, use Basic Mode. Basic Mode has one required field: Event Time. …" at bounding box center [249, 92] width 445 height 55
click at [294, 145] on div "show-all" at bounding box center [292, 147] width 6 height 6
click at [295, 147] on input "hide-unmapped" at bounding box center [297, 147] width 4 height 4
click at [249, 147] on span "Hide Mapped" at bounding box center [264, 147] width 31 height 7
click at [295, 148] on input "hide-unmapped" at bounding box center [297, 147] width 4 height 4
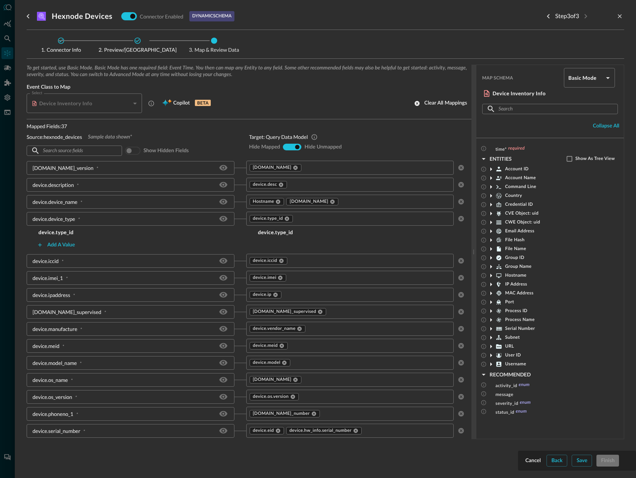
click at [297, 146] on input "hide-unmapped" at bounding box center [297, 147] width 4 height 4
drag, startPoint x: 244, startPoint y: 129, endPoint x: 264, endPoint y: 120, distance: 20.9
click at [244, 129] on div "Mapped Fields: 37 Source: hexnode_devices Sample data shown* ​ ​ Show hidden fi…" at bounding box center [249, 139] width 445 height 35
click at [296, 147] on input "hide-unmapped" at bounding box center [297, 147] width 4 height 4
click at [9, 55] on div at bounding box center [318, 239] width 636 height 478
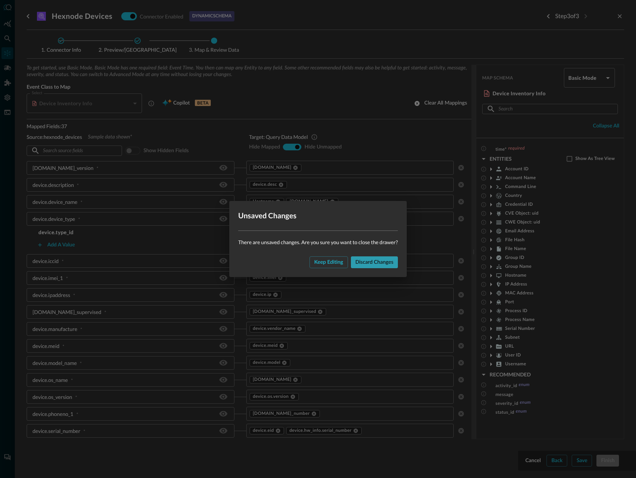
click at [367, 260] on button "Discard changes" at bounding box center [374, 263] width 47 height 12
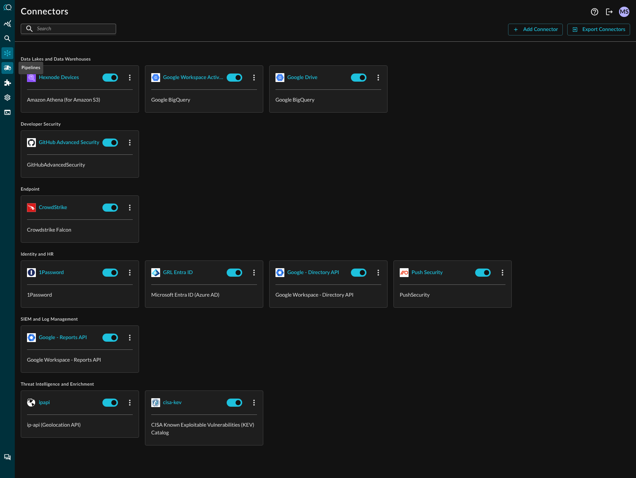
click at [9, 65] on icon "Pipelines" at bounding box center [7, 67] width 7 height 7
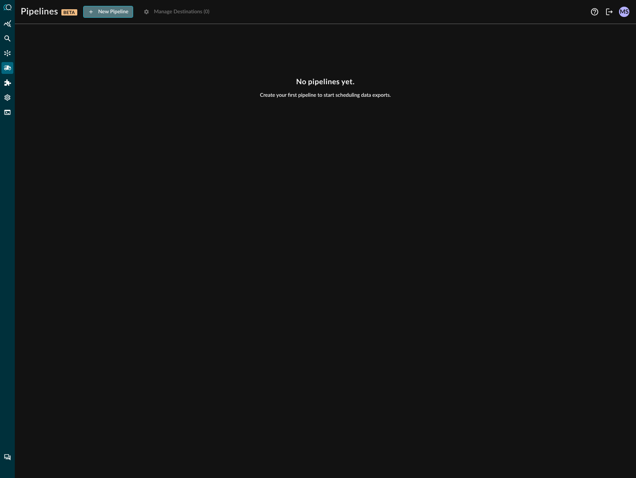
click at [95, 14] on button "New Pipeline" at bounding box center [108, 12] width 50 height 12
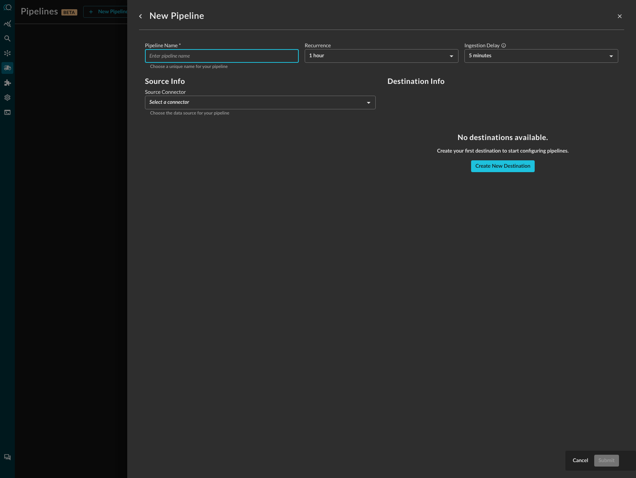
click at [202, 58] on input "Pipeline Name   *" at bounding box center [223, 56] width 149 height 14
type input "1Password"
click at [349, 95] on label "Source Connector" at bounding box center [260, 91] width 231 height 7
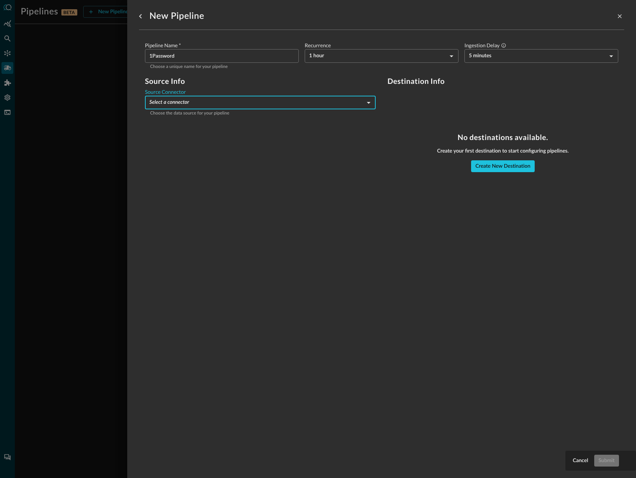
click at [348, 102] on body "Pipelines BETA New Pipeline Manage Destinations ( 0 ) MS No pipelines yet. Crea…" at bounding box center [318, 239] width 636 height 478
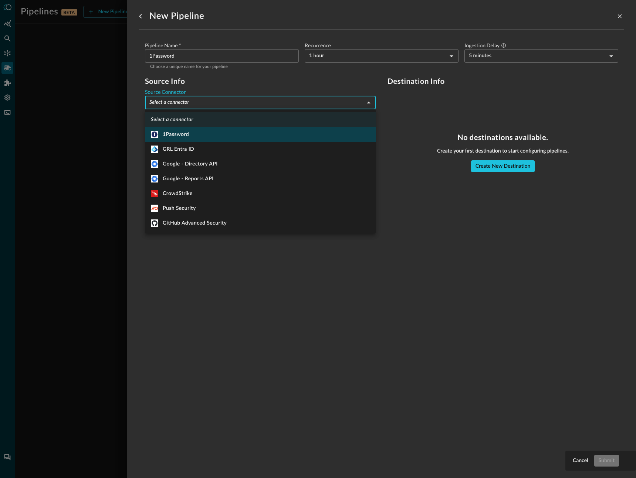
click at [222, 138] on li "1Password" at bounding box center [260, 134] width 231 height 15
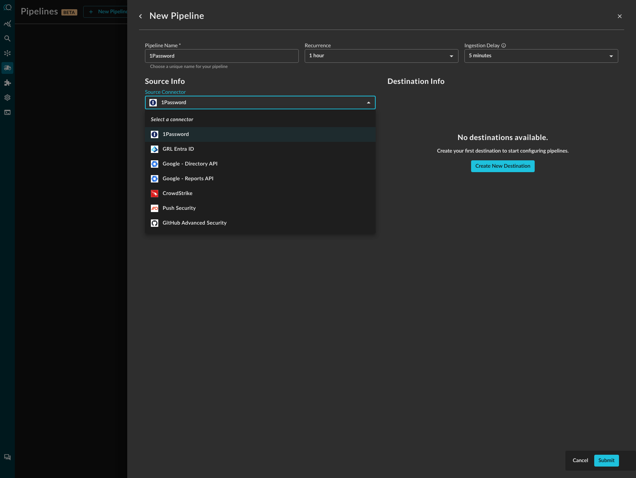
click at [195, 101] on body "Pipelines BETA New Pipeline Manage Destinations ( 0 ) MS No pipelines yet. Crea…" at bounding box center [318, 239] width 636 height 478
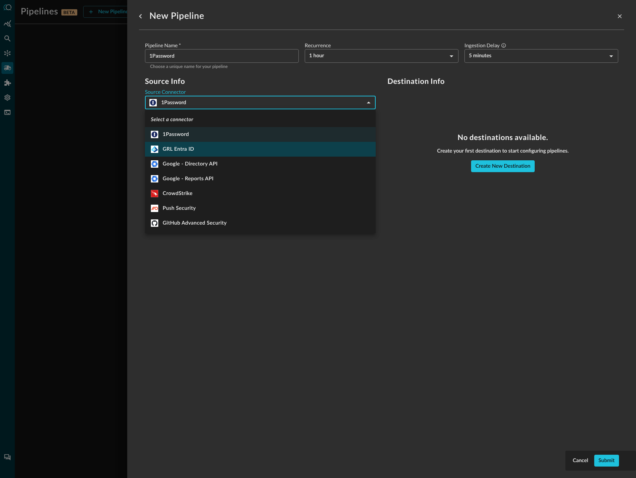
click at [208, 154] on li "GRL Entra ID" at bounding box center [260, 149] width 231 height 15
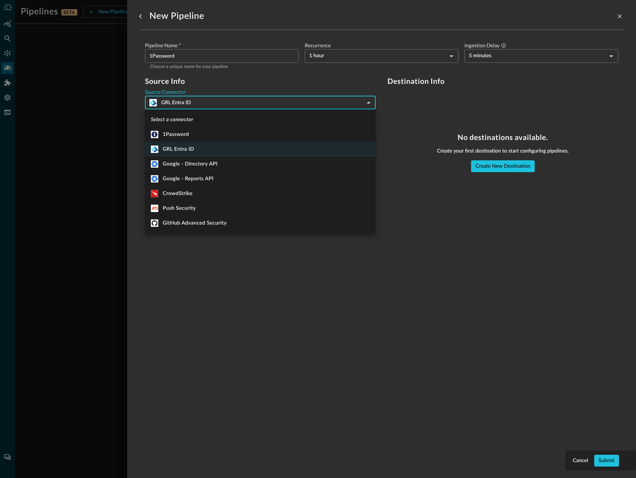
click at [194, 106] on body "Pipelines BETA New Pipeline Manage Destinations ( 0 ) MS No pipelines yet. Crea…" at bounding box center [318, 239] width 636 height 478
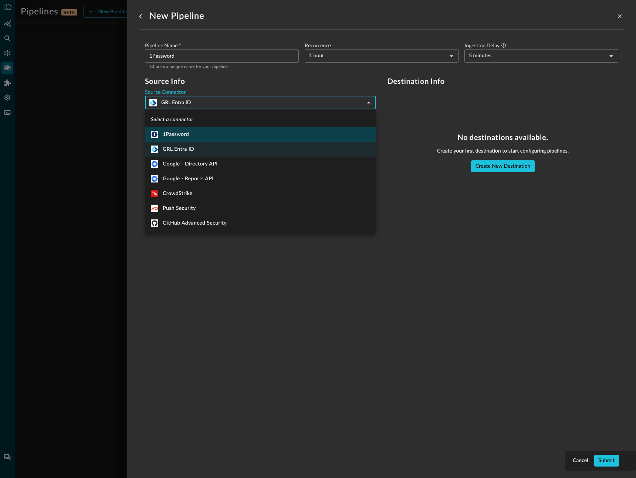
click at [191, 132] on li "1Password" at bounding box center [260, 134] width 231 height 15
type input "1434"
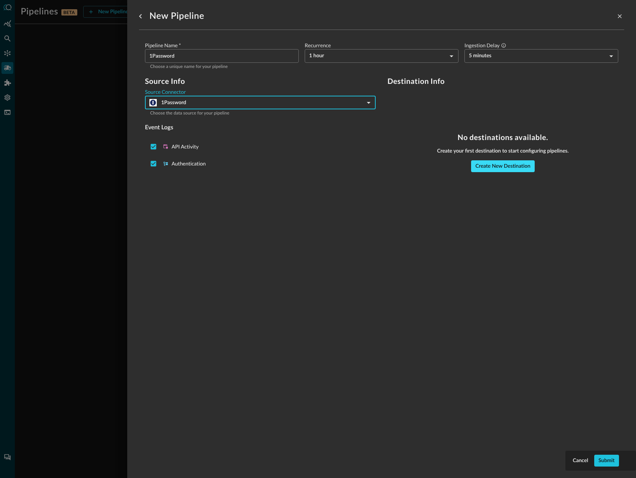
click at [497, 167] on button "Create New Destination" at bounding box center [503, 166] width 64 height 12
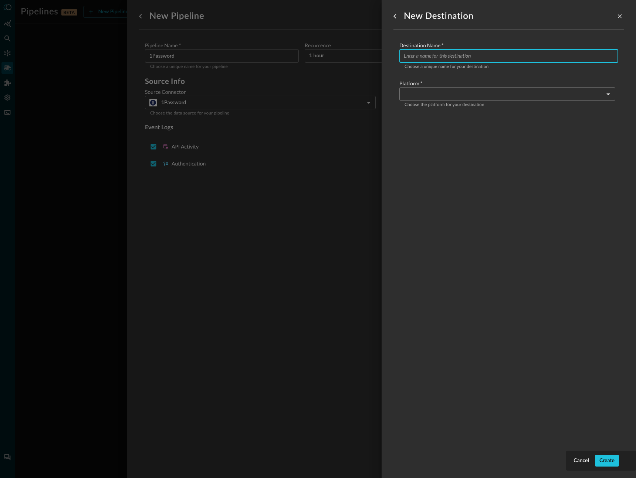
click at [438, 59] on input "Configure pipeline destination" at bounding box center [511, 56] width 214 height 14
click at [425, 96] on body "Pipelines BETA New Pipeline Manage Destinations ( 0 ) MS No pipelines yet. Crea…" at bounding box center [318, 239] width 636 height 478
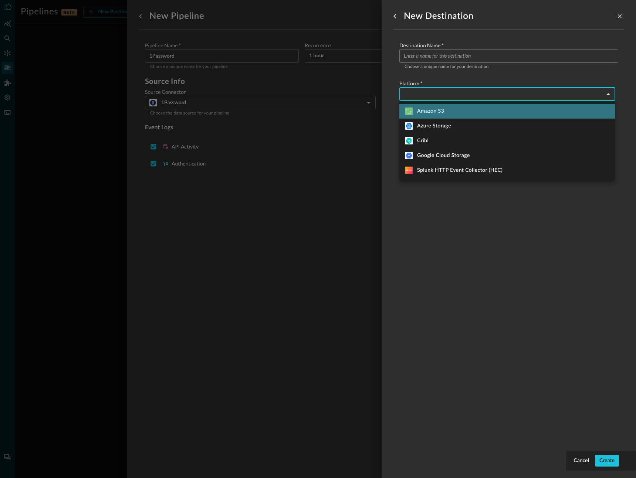
click at [432, 112] on div "Amazon S3" at bounding box center [424, 111] width 39 height 7
type input "amazon_s3"
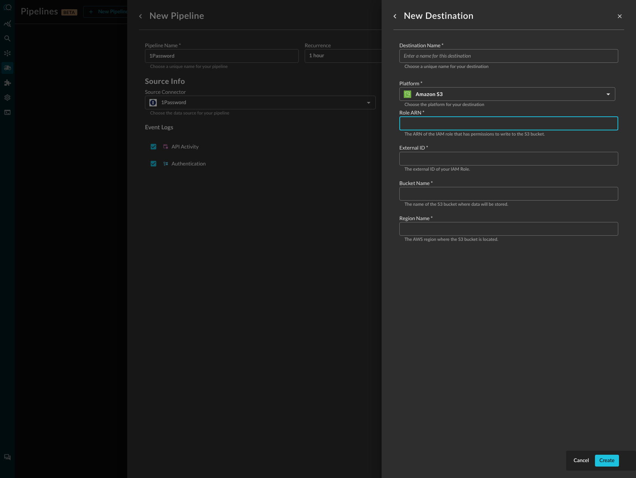
click at [424, 119] on input "Configure pipeline destination" at bounding box center [511, 123] width 214 height 14
paste input "arn:aws:iam::905418056874:role/query_ai"
type input "arn:aws:iam::905418056874:role/query_ai"
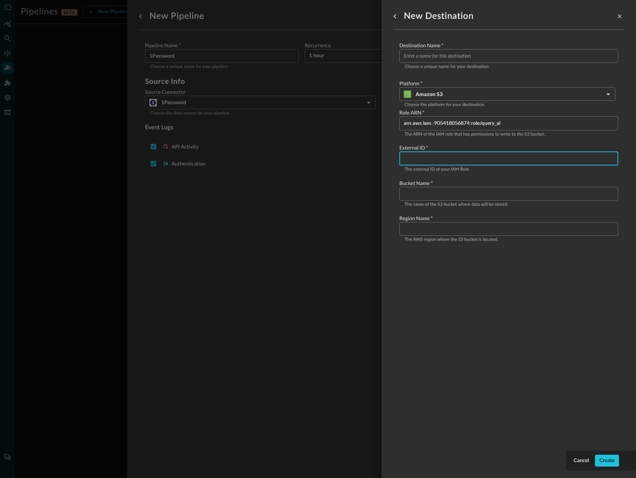
click at [417, 162] on input "Configure pipeline destination" at bounding box center [511, 159] width 214 height 14
paste input "1c5737fe-8fd7-4903-9f14-2a192b09056e"
type input "1c5737fe-8fd7-4903-9f14-2a192b09056e"
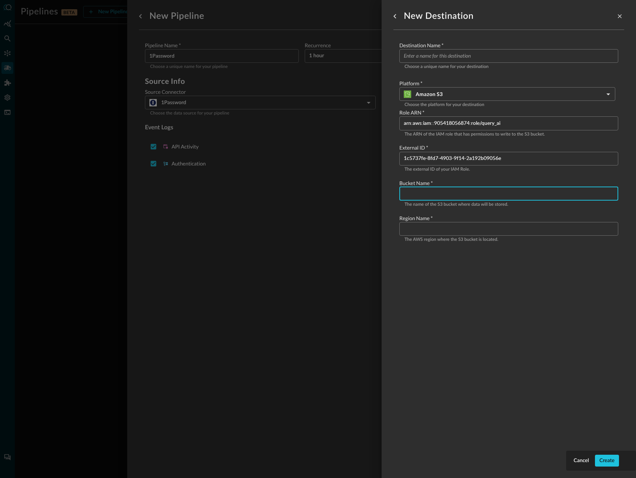
click at [414, 194] on input "Configure pipeline destination" at bounding box center [511, 194] width 214 height 14
paste input "grl-security-log-archive-test"
type input "grl-security-log-archive-test"
click at [405, 222] on div "Region Name   * ​ The AWS region where the S3 bucket is located." at bounding box center [508, 229] width 219 height 29
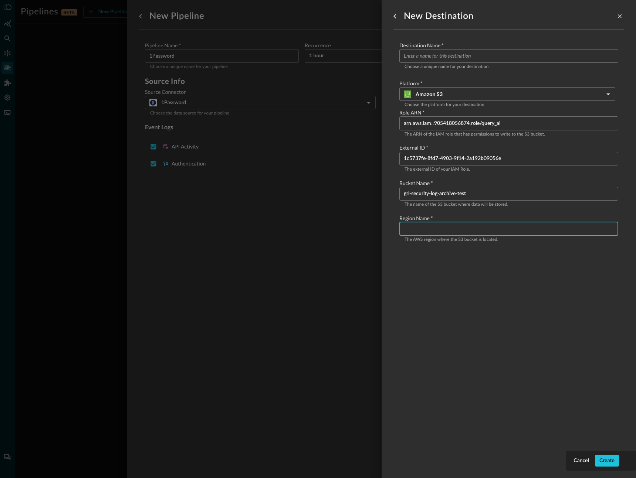
paste input "us-east-1"
click at [439, 225] on input "us-east-1" at bounding box center [511, 229] width 214 height 14
type input "us-east-1"
drag, startPoint x: 606, startPoint y: 458, endPoint x: 472, endPoint y: 131, distance: 353.4
click at [483, 152] on div "Cancel Create New Destination Destination Name   * ​ Choose a unique name for y…" at bounding box center [508, 239] width 254 height 478
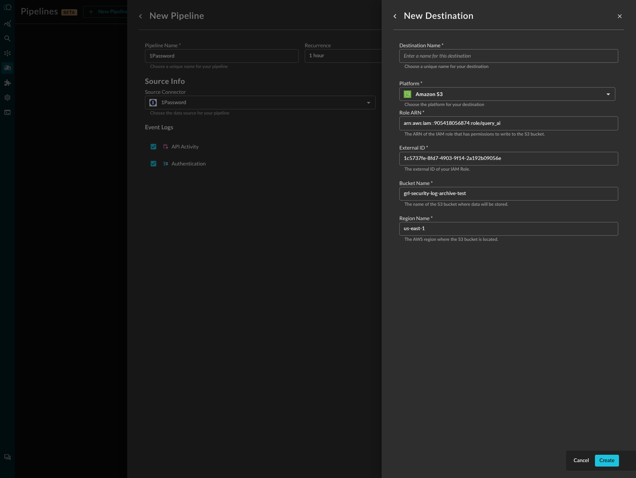
click at [446, 64] on p "Choose a unique name for your destination" at bounding box center [508, 67] width 208 height 7
click at [446, 61] on input "Configure pipeline destination" at bounding box center [511, 56] width 214 height 14
type input "LogArchiveTest"
click at [613, 460] on button "Create" at bounding box center [607, 461] width 24 height 12
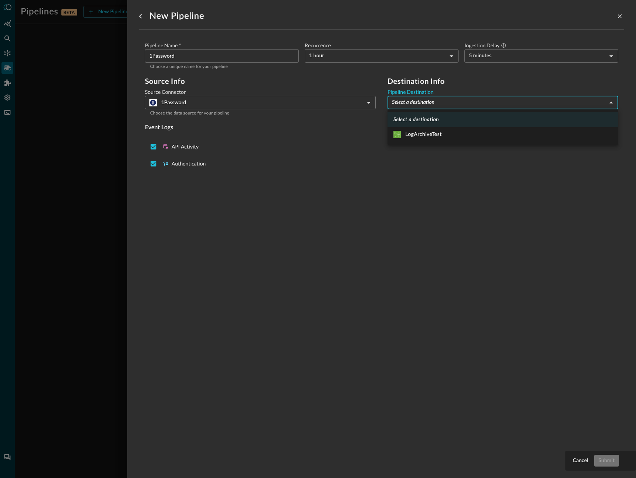
click at [438, 105] on body "Pipelines BETA New Pipeline Manage Destinations ( 1 ) MS No pipelines yet. Crea…" at bounding box center [318, 239] width 636 height 478
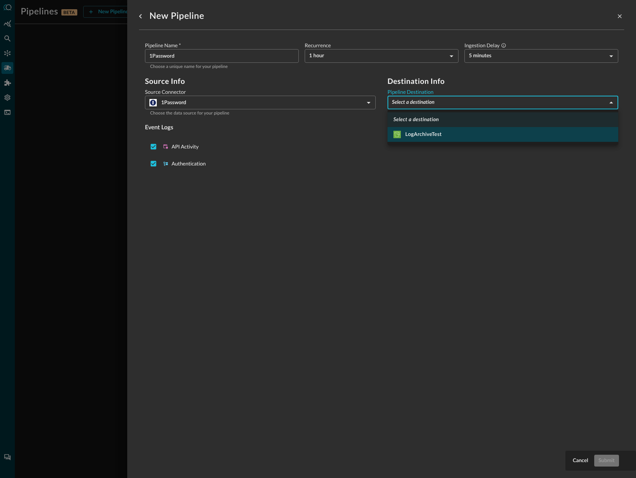
click at [439, 134] on div "LogArchiveTest" at bounding box center [417, 134] width 48 height 7
type input "4"
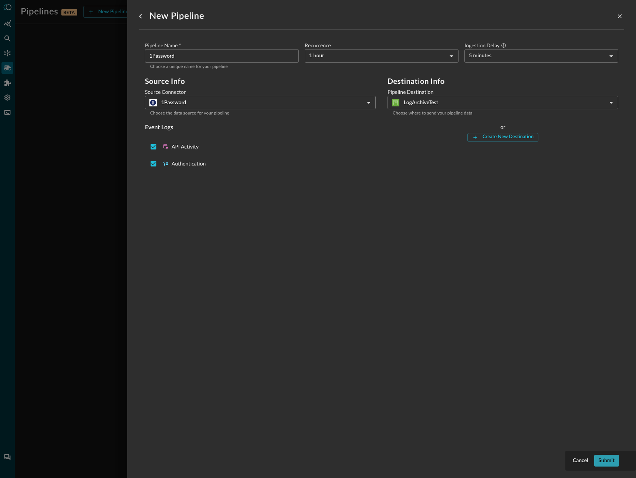
click at [607, 457] on button "Submit" at bounding box center [606, 461] width 25 height 12
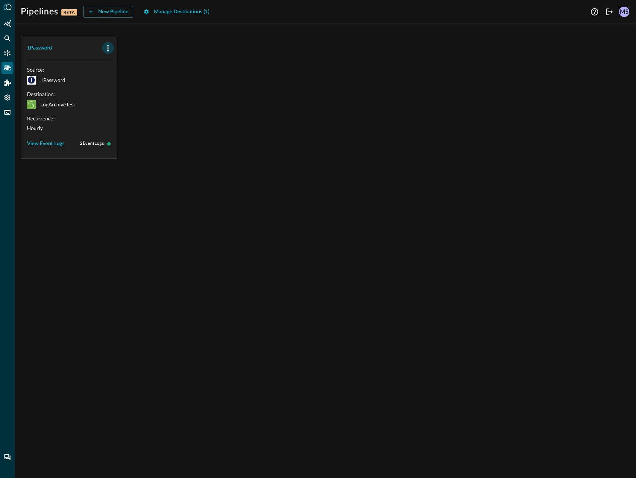
click at [108, 48] on icon "button" at bounding box center [107, 48] width 1 height 6
click at [153, 157] on div at bounding box center [318, 239] width 636 height 478
click at [95, 143] on span "2 Event Logs" at bounding box center [92, 144] width 24 height 6
click at [55, 139] on button "View Event Logs" at bounding box center [46, 144] width 38 height 12
click at [43, 181] on button "Close Event Logs" at bounding box center [46, 180] width 39 height 12
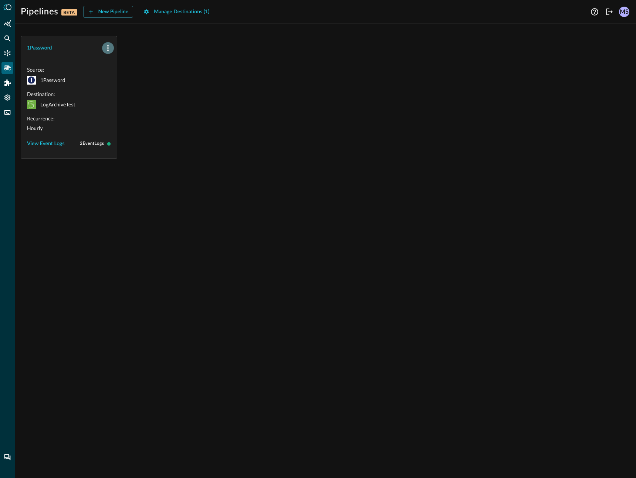
click at [109, 44] on icon "button" at bounding box center [107, 48] width 9 height 9
click at [125, 66] on span "Edit" at bounding box center [123, 64] width 10 height 5
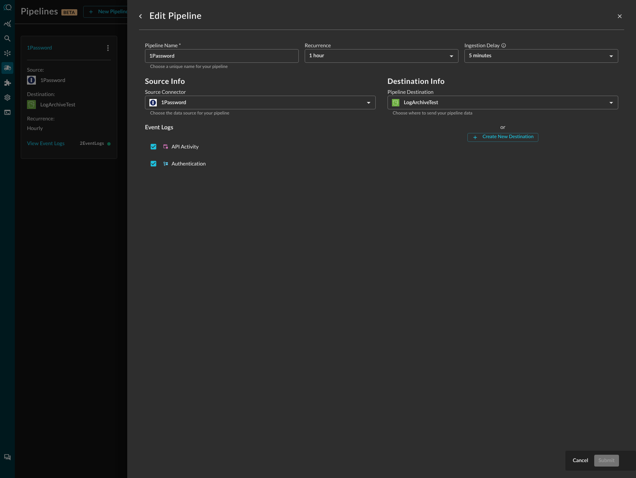
click at [403, 98] on body "Pipelines BETA New Pipeline Manage Destinations ( 1 ) MS 1Password Source: 1Pas…" at bounding box center [318, 239] width 636 height 478
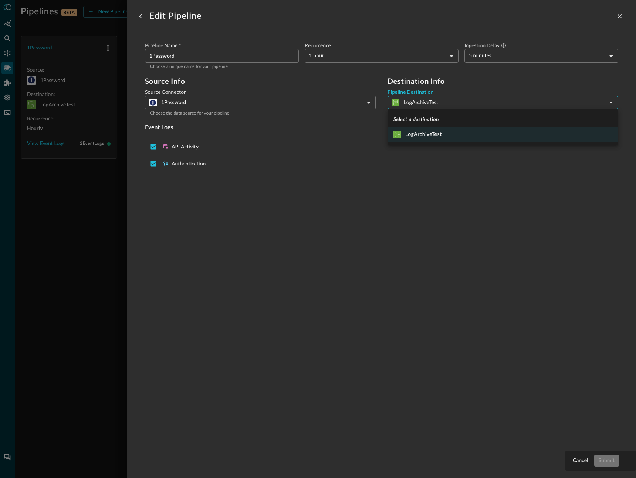
click at [402, 202] on div at bounding box center [318, 239] width 636 height 478
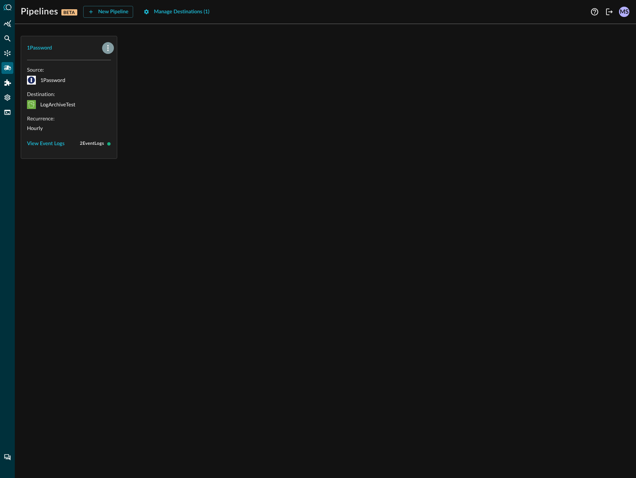
click at [110, 51] on icon "button" at bounding box center [107, 48] width 9 height 9
click at [115, 60] on div "Edit" at bounding box center [117, 64] width 19 height 9
click at [166, 16] on button "Manage Destinations ( 1 )" at bounding box center [176, 12] width 75 height 12
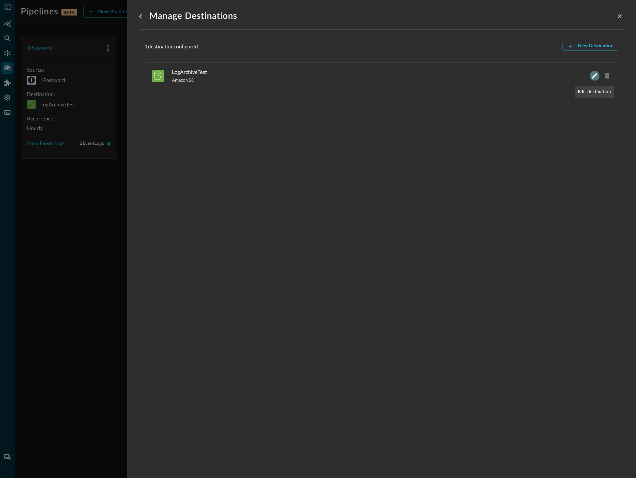
click at [597, 74] on icon "Edit LogArchiveTest" at bounding box center [595, 76] width 6 height 6
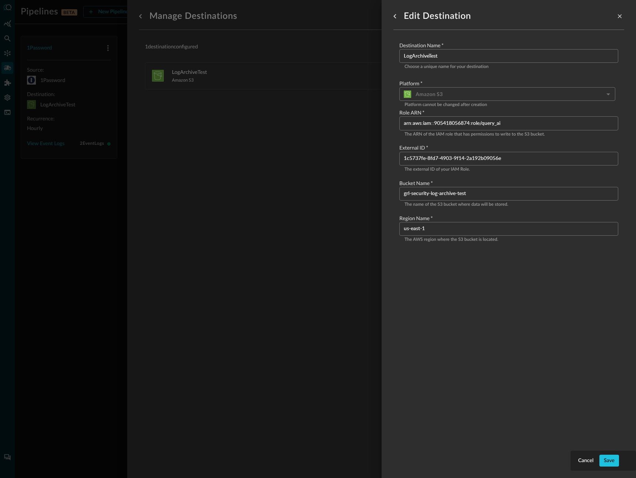
click at [456, 124] on input "arn:aws:iam::905418056874:role/query_ai" at bounding box center [511, 123] width 214 height 14
click at [454, 155] on input "1c5737fe-8fd7-4903-9f14-2a192b09056e" at bounding box center [511, 159] width 214 height 14
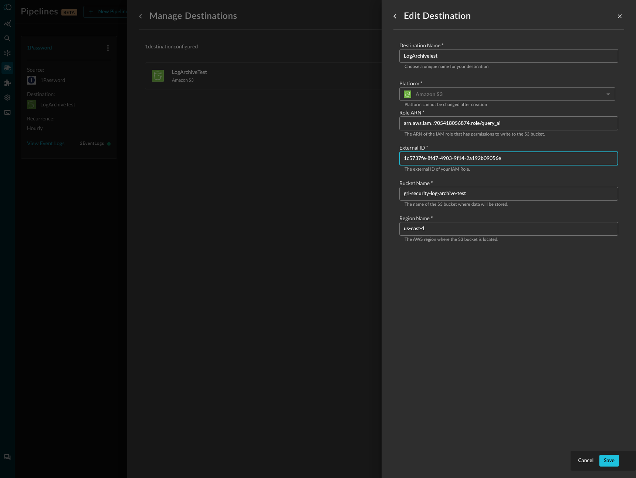
click at [454, 155] on input "1c5737fe-8fd7-4903-9f14-2a192b09056e" at bounding box center [511, 159] width 214 height 14
drag, startPoint x: 471, startPoint y: 193, endPoint x: 394, endPoint y: 191, distance: 76.5
click at [394, 191] on div "Destination Name   * LogArchiveTest ​ Choose a unique name for your destination…" at bounding box center [508, 143] width 231 height 214
click at [438, 227] on input "us-east-1" at bounding box center [511, 229] width 214 height 14
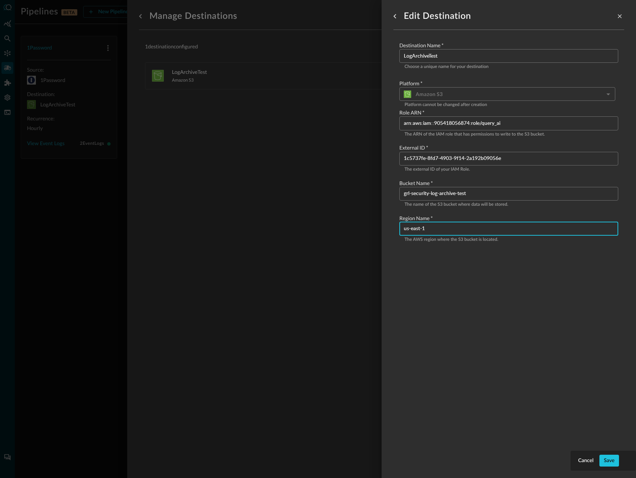
click at [438, 227] on input "us-east-1" at bounding box center [511, 229] width 214 height 14
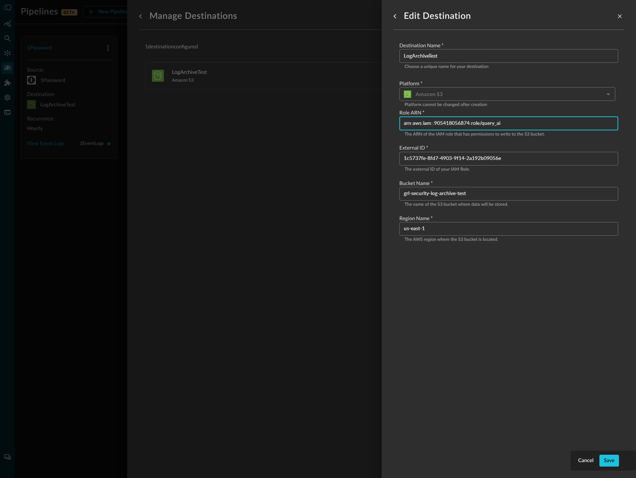
drag, startPoint x: 511, startPoint y: 123, endPoint x: 386, endPoint y: 123, distance: 125.3
click at [386, 123] on div "Cancel Save Edit Destination Destination Name   * LogArchiveTest ​ Choose a uni…" at bounding box center [508, 239] width 254 height 478
click at [611, 465] on button "Save" at bounding box center [609, 461] width 20 height 12
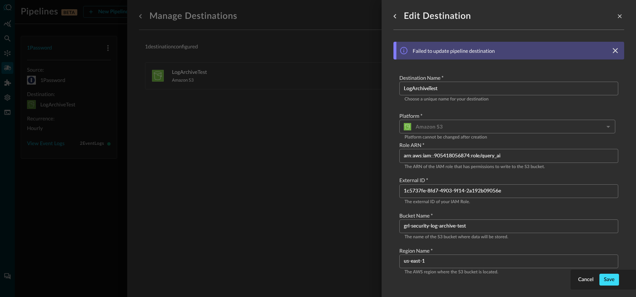
click at [611, 278] on button "Save" at bounding box center [609, 280] width 20 height 12
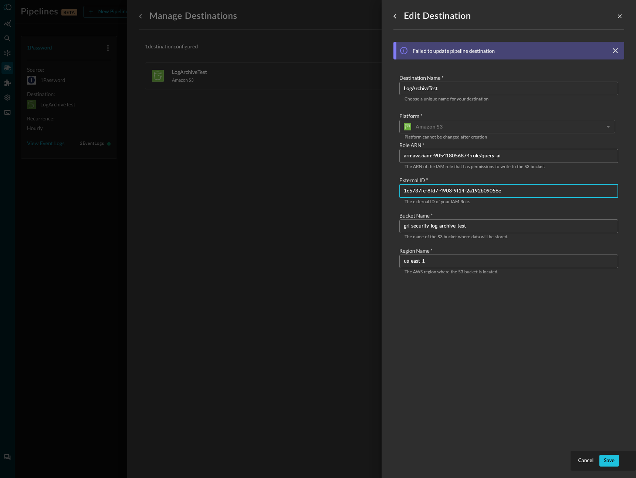
click at [526, 192] on input "1c5737fe-8fd7-4903-9f14-2a192b09056e" at bounding box center [511, 191] width 214 height 14
click at [608, 460] on button "Save" at bounding box center [609, 461] width 20 height 12
click at [507, 195] on input "1c5737fe-8fd7-4903-9f14-2a192b09056" at bounding box center [511, 191] width 214 height 14
paste input "e"
type input "1c5737fe-8fd7-4903-9f14-2a192b09056e"
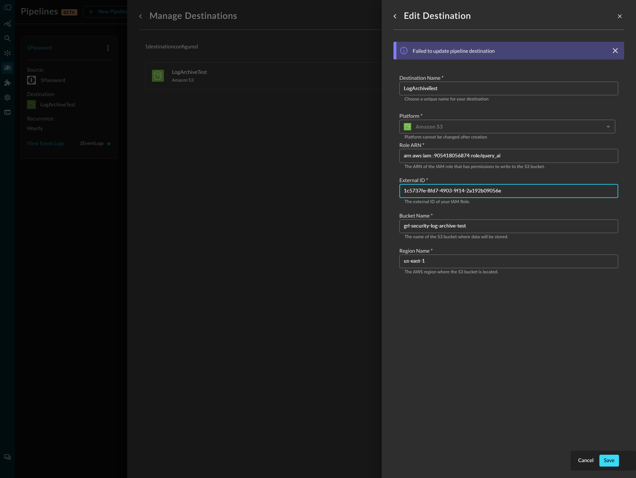
click at [612, 459] on button "Save" at bounding box center [609, 461] width 20 height 12
click at [618, 49] on icon "clear message banner" at bounding box center [615, 50] width 9 height 9
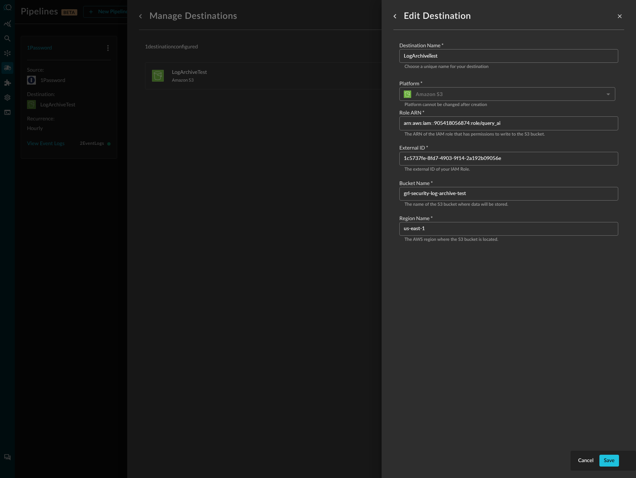
click at [323, 135] on div at bounding box center [318, 239] width 636 height 478
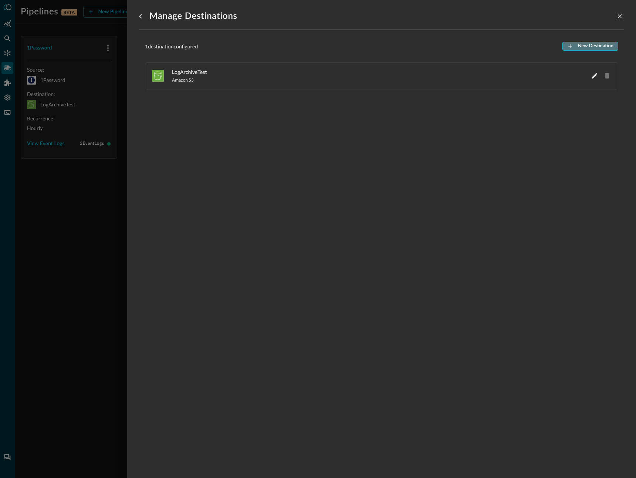
click at [585, 45] on button "New Destination" at bounding box center [590, 46] width 56 height 9
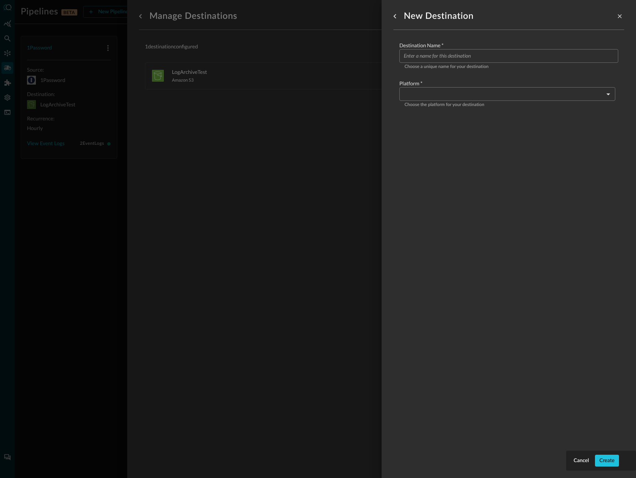
click at [422, 93] on body "Pipelines BETA New Pipeline Manage Destinations ( 1 ) MS 1Password Source: 1Pas…" at bounding box center [318, 239] width 636 height 478
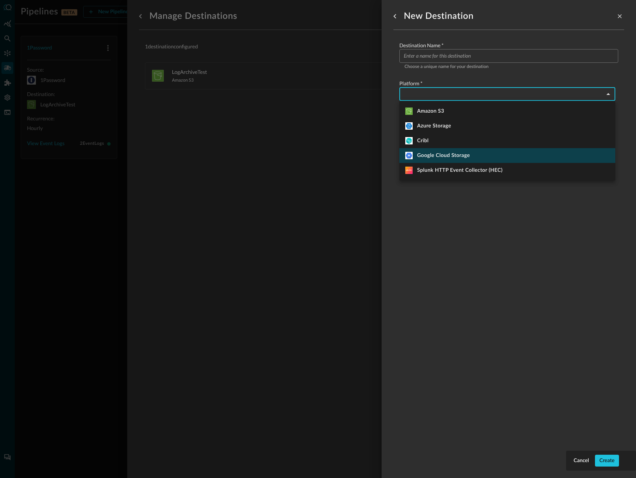
click at [439, 152] on div "Google Cloud Storage" at bounding box center [437, 155] width 65 height 7
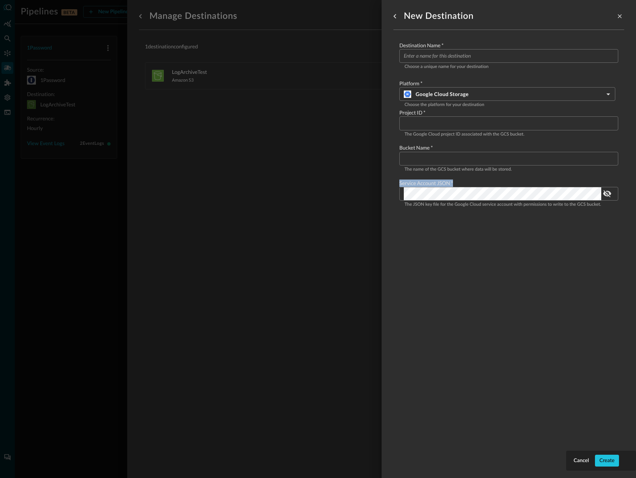
drag, startPoint x: 398, startPoint y: 182, endPoint x: 471, endPoint y: 183, distance: 72.4
click at [471, 183] on div "Destination Name   * ​ Choose a unique name for your destination Platform   * G…" at bounding box center [508, 125] width 231 height 179
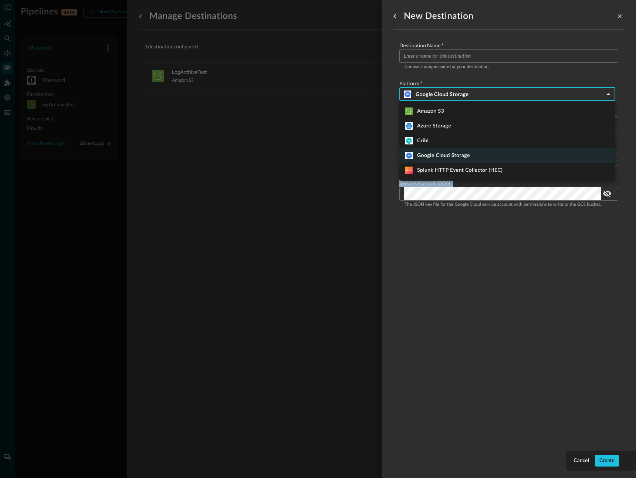
click at [460, 91] on body "Pipelines BETA New Pipeline Manage Destinations ( 1 ) MS 1Password Source: 1Pas…" at bounding box center [318, 239] width 636 height 478
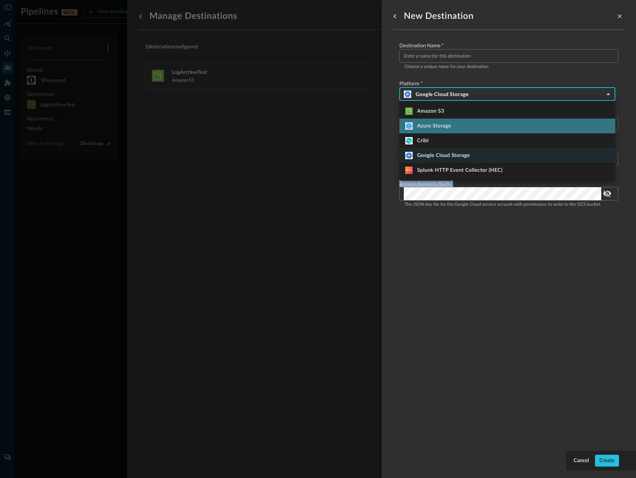
click at [476, 124] on li "Azure Storage" at bounding box center [507, 126] width 216 height 15
type input "azure_storage"
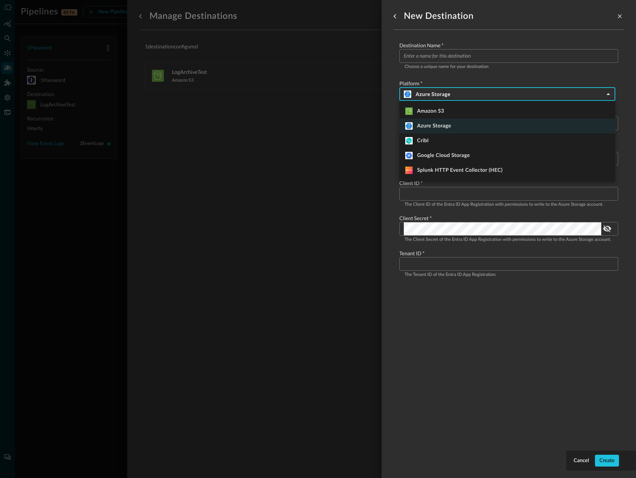
click at [477, 98] on body "Pipelines BETA New Pipeline Manage Destinations ( 1 ) MS 1Password Source: 1Pas…" at bounding box center [318, 239] width 636 height 478
click at [475, 76] on div at bounding box center [318, 239] width 636 height 478
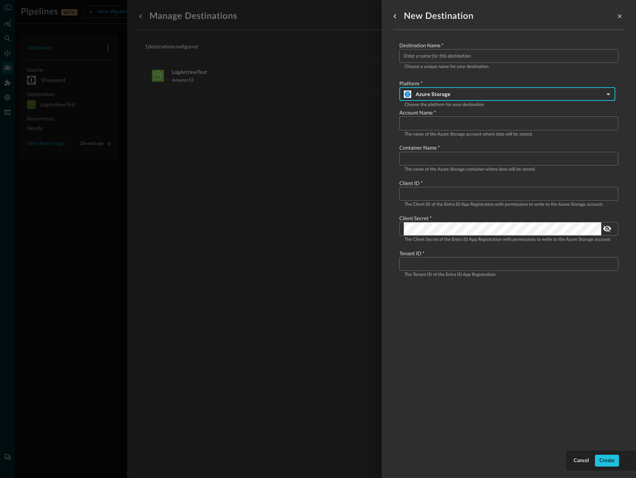
click at [468, 93] on body "Pipelines BETA New Pipeline Manage Destinations ( 1 ) MS 1Password Source: 1Pas…" at bounding box center [318, 239] width 636 height 478
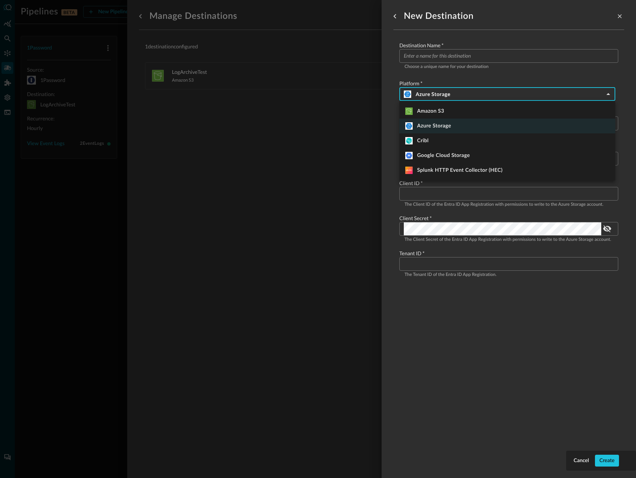
click at [474, 75] on div at bounding box center [318, 239] width 636 height 478
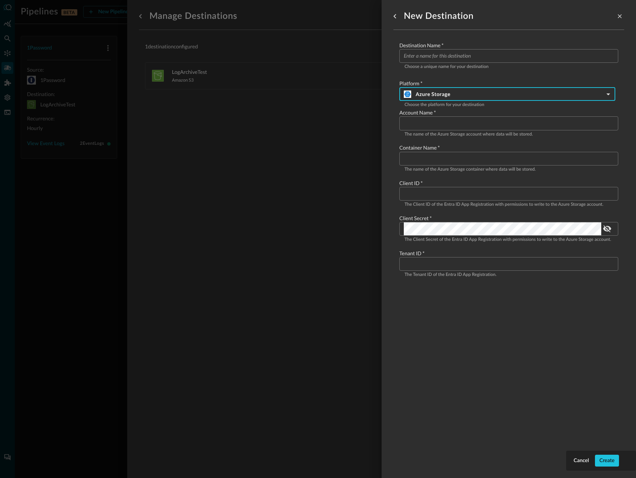
click at [263, 120] on div at bounding box center [318, 239] width 636 height 478
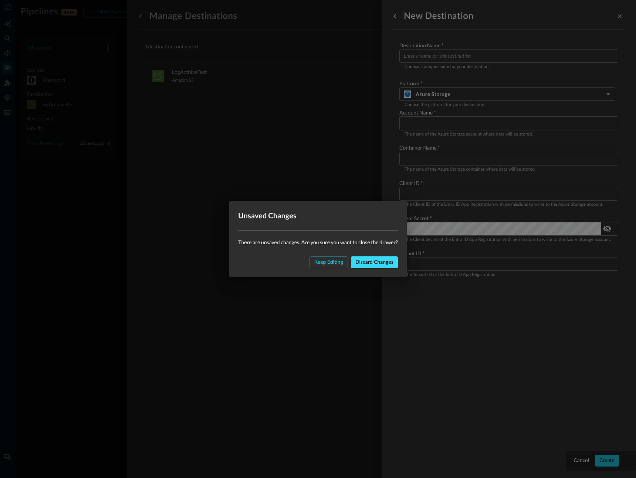
click at [370, 259] on button "Discard changes" at bounding box center [374, 263] width 47 height 12
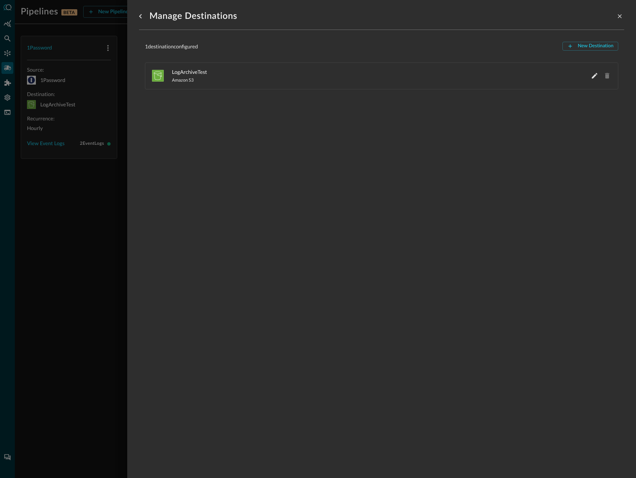
click at [204, 80] on div "LogArchiveTest Amazon S3" at bounding box center [378, 76] width 412 height 16
click at [591, 77] on icon "Edit LogArchiveTest" at bounding box center [594, 75] width 7 height 7
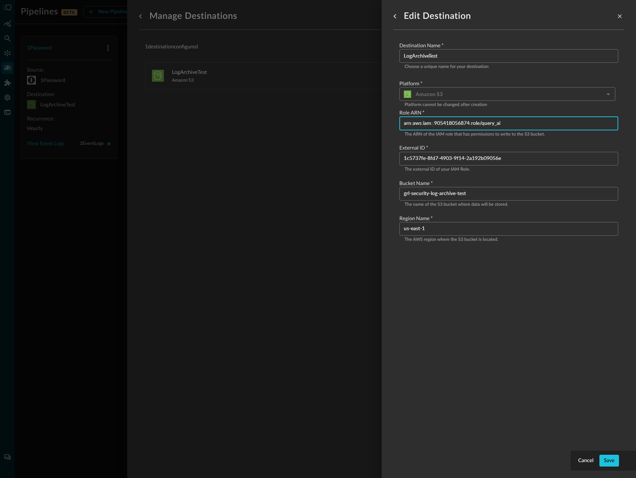
drag, startPoint x: 530, startPoint y: 125, endPoint x: 401, endPoint y: 125, distance: 129.0
click at [401, 125] on div "arn:aws:iam::905418056874:role/query_ai ​" at bounding box center [508, 123] width 219 height 14
